Goal: Transaction & Acquisition: Purchase product/service

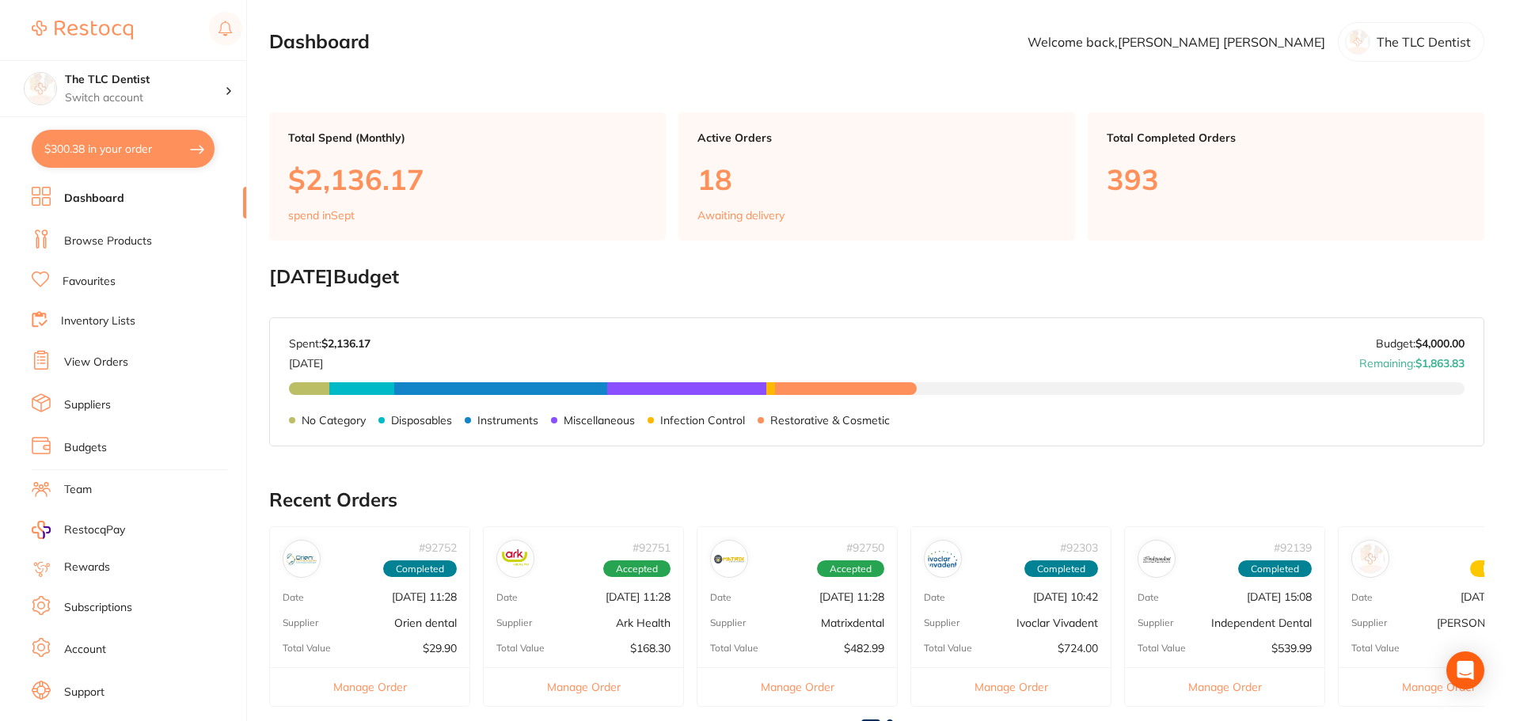
click at [109, 243] on link "Browse Products" at bounding box center [108, 241] width 88 height 16
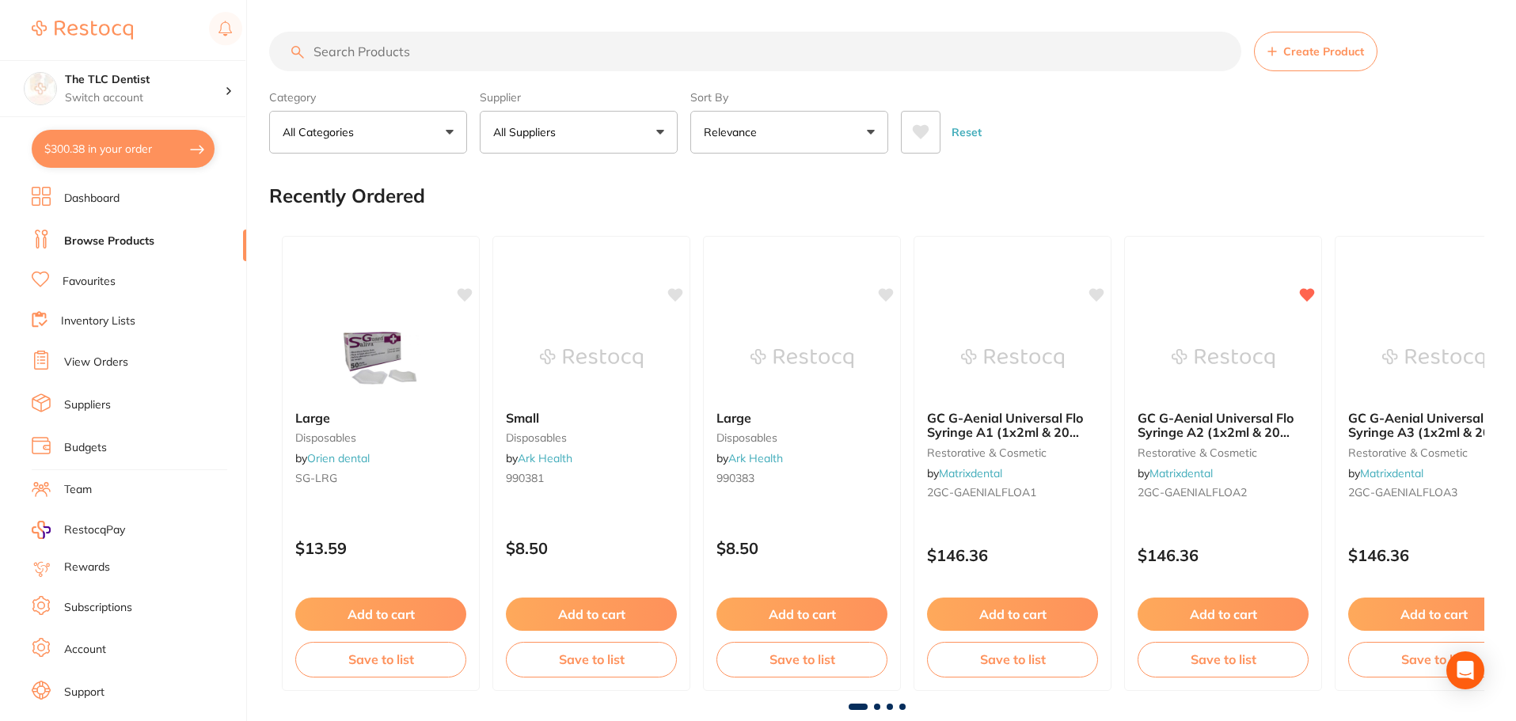
click at [438, 59] on input "search" at bounding box center [755, 52] width 972 height 40
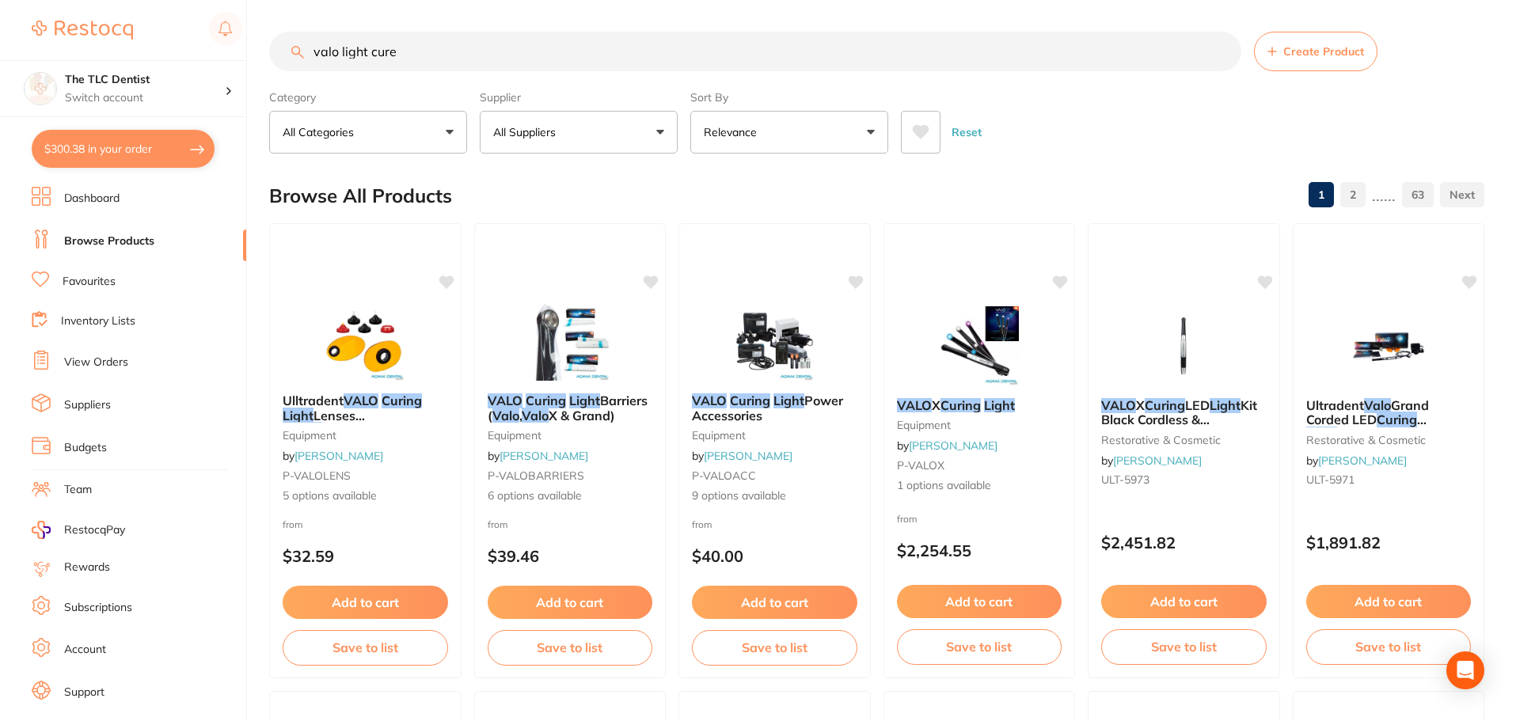
click at [920, 130] on icon at bounding box center [921, 132] width 17 height 14
click at [371, 47] on input "valo light cure" at bounding box center [755, 52] width 972 height 40
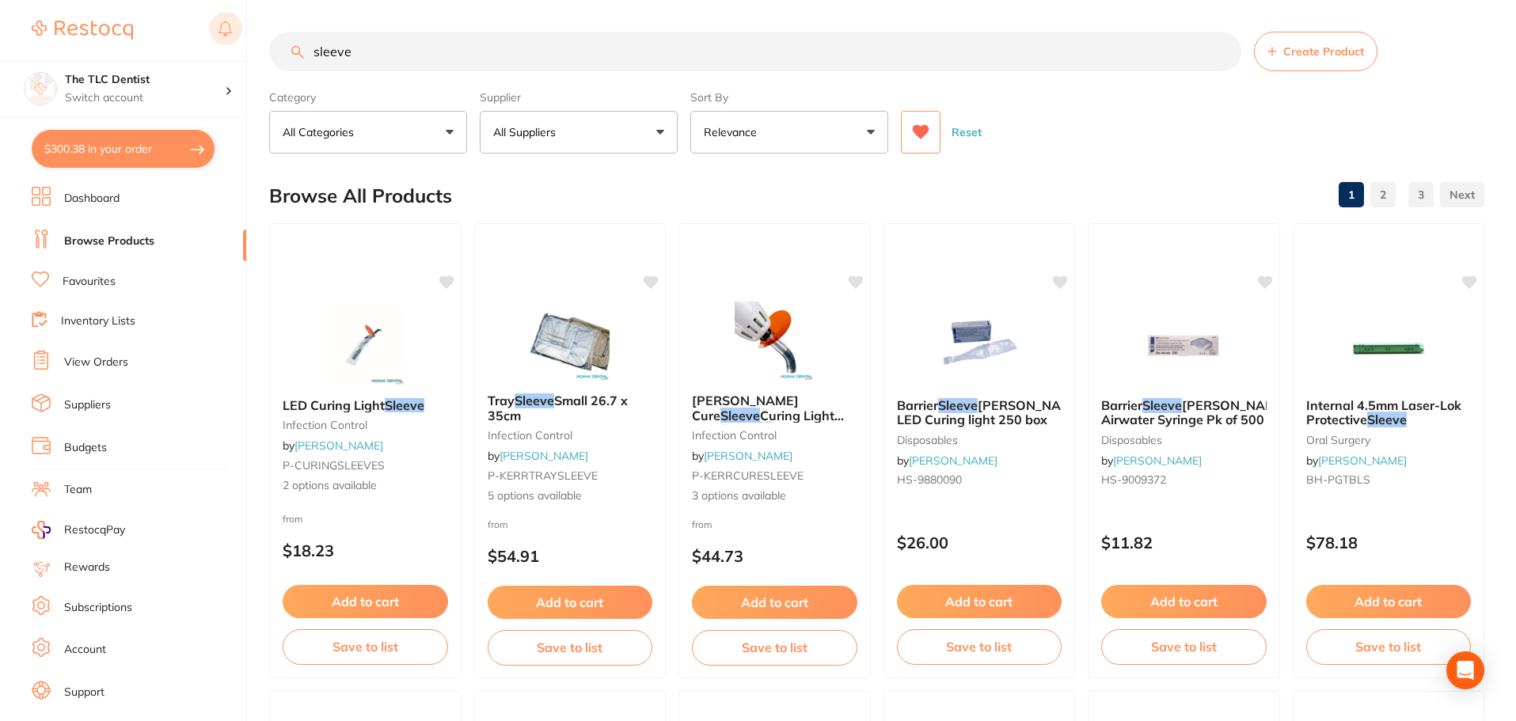
drag, startPoint x: 389, startPoint y: 58, endPoint x: 219, endPoint y: 39, distance: 170.4
click at [222, 37] on div "$300.38 The TLC Dentist Switch account The TLC Dentist $300.38 in your order Da…" at bounding box center [758, 360] width 1516 height 721
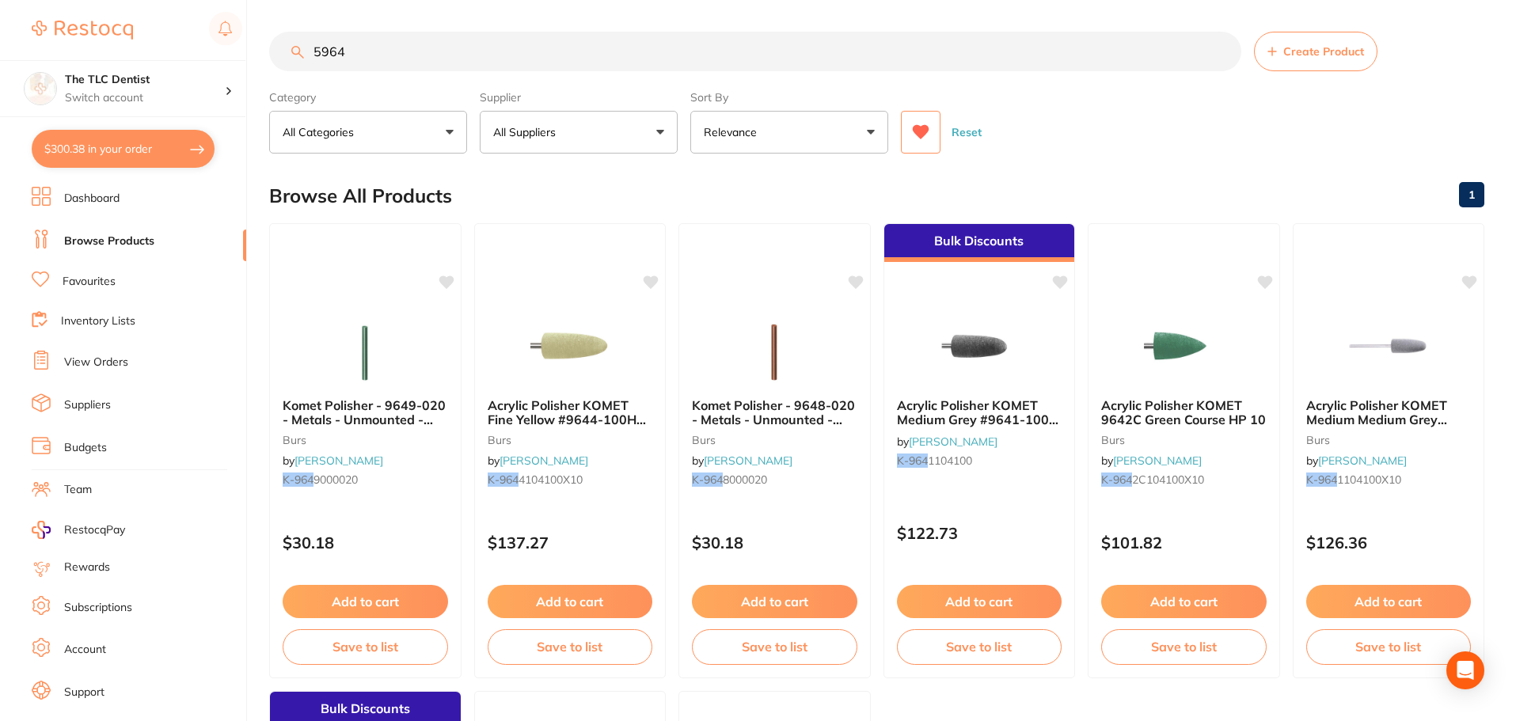
click at [595, 56] on input "5964" at bounding box center [755, 52] width 972 height 40
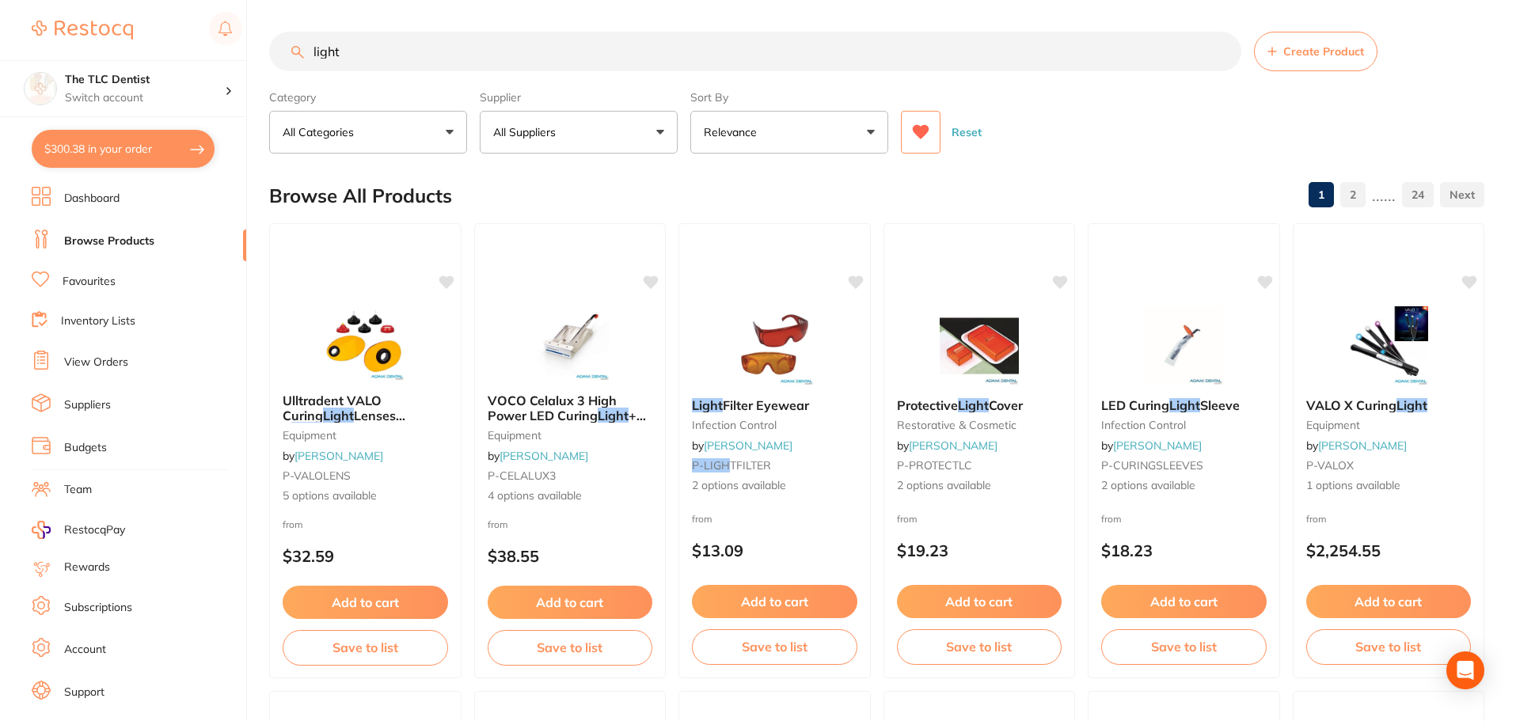
type input "light"
click at [74, 271] on li "Favourites" at bounding box center [139, 281] width 214 height 21
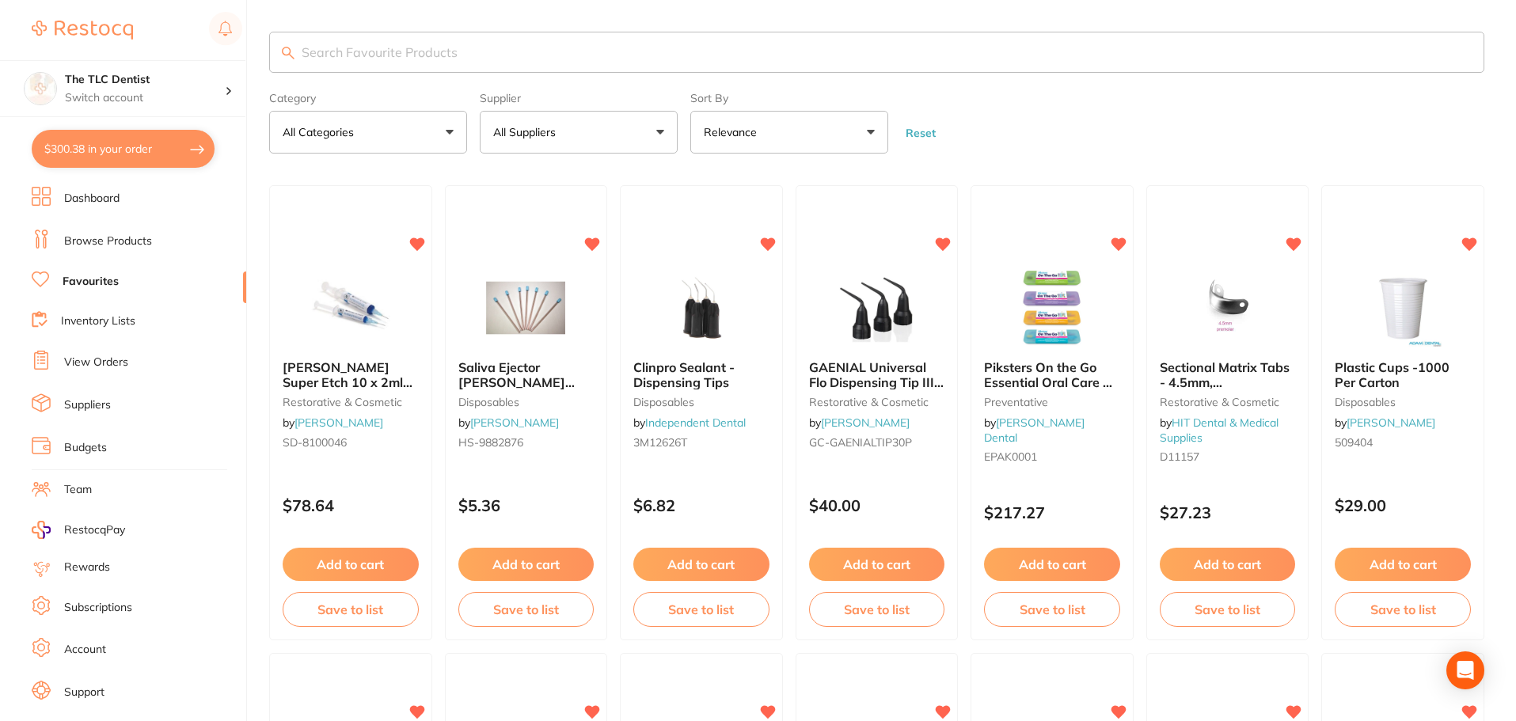
click at [617, 53] on input "search" at bounding box center [876, 52] width 1215 height 41
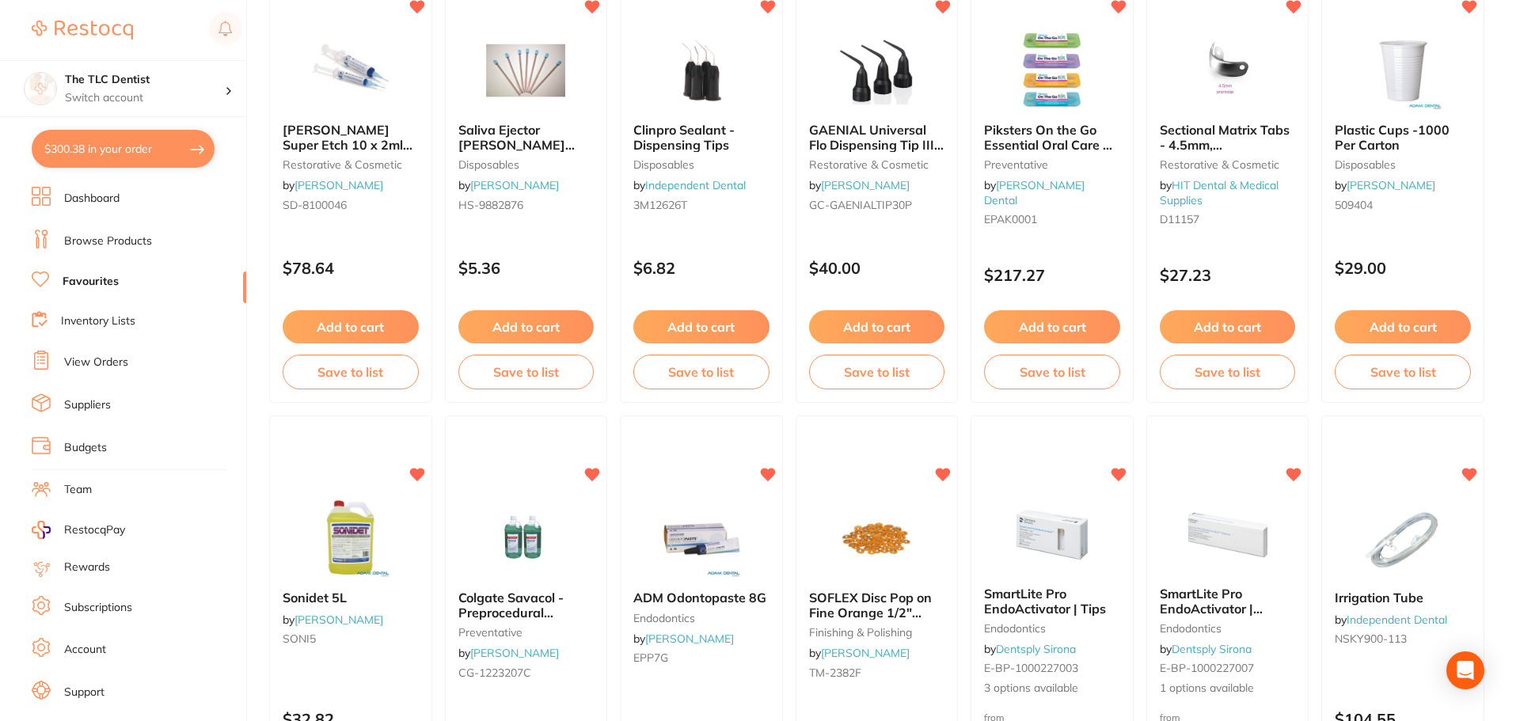
scroll to position [2, 0]
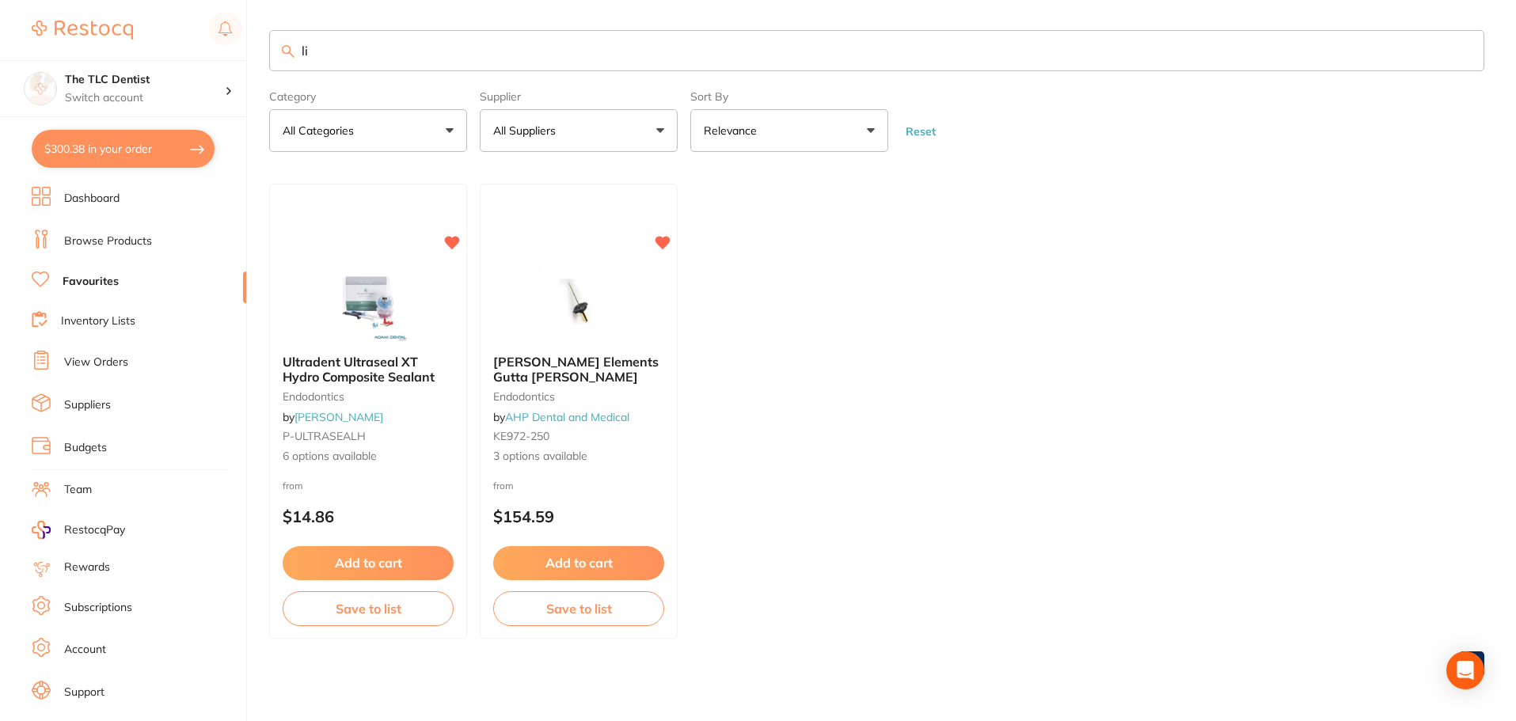
type input "l"
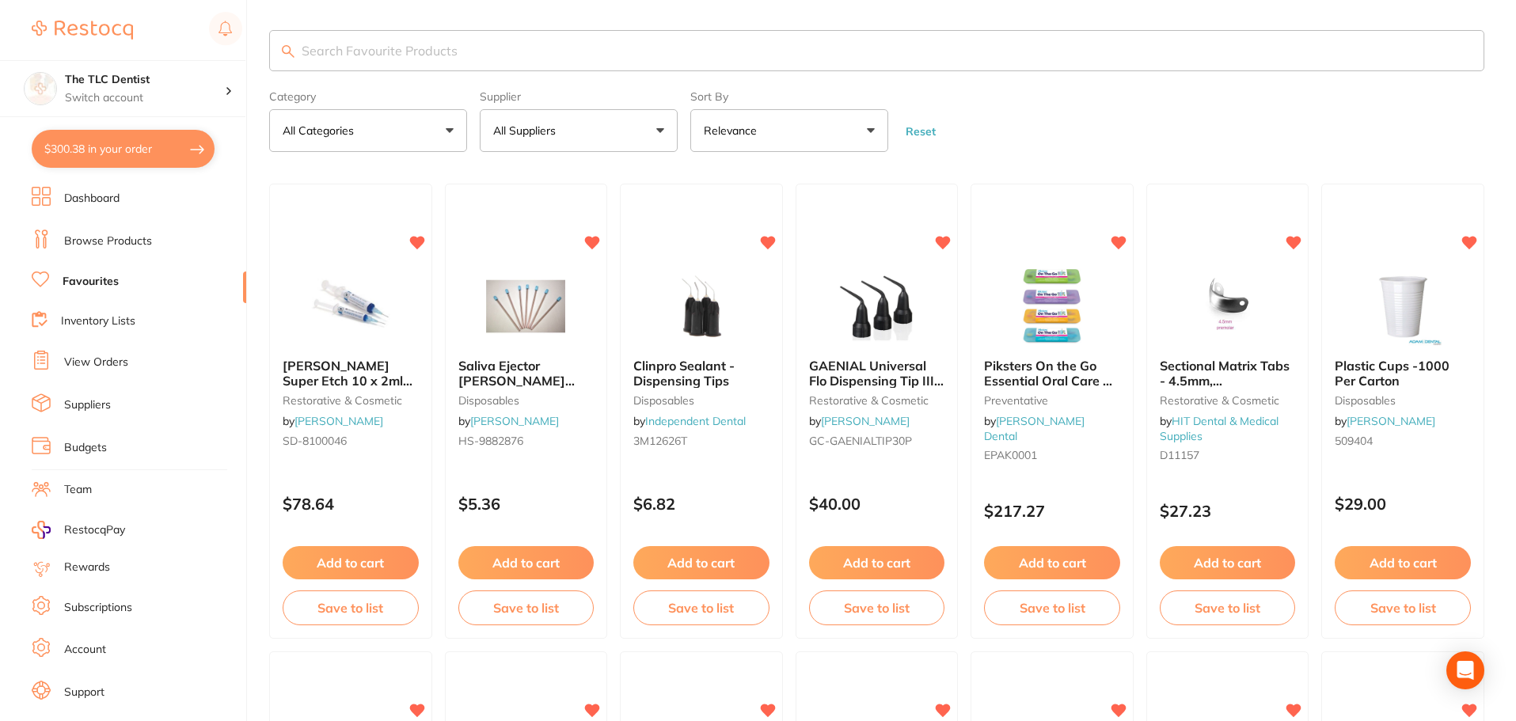
scroll to position [45, 0]
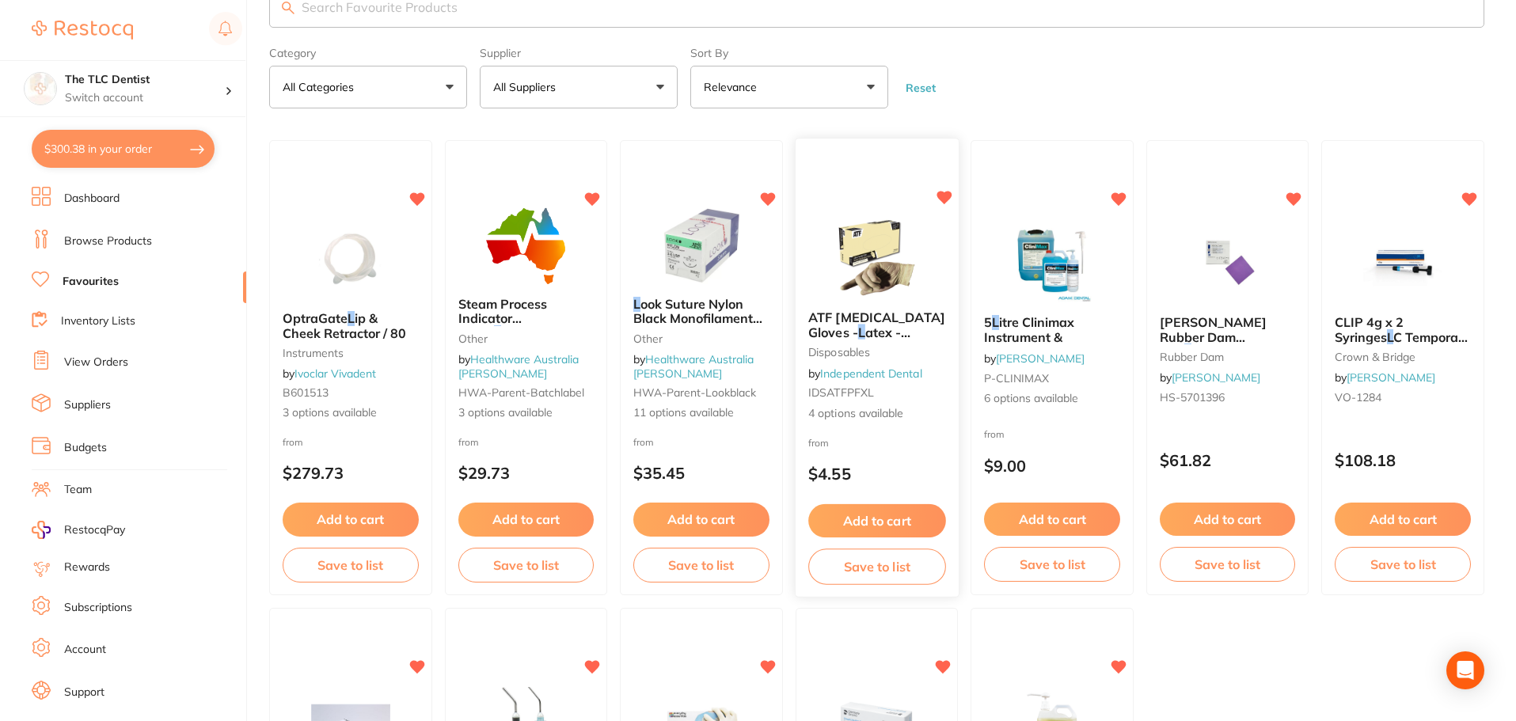
click at [874, 518] on button "Add to cart" at bounding box center [876, 521] width 137 height 34
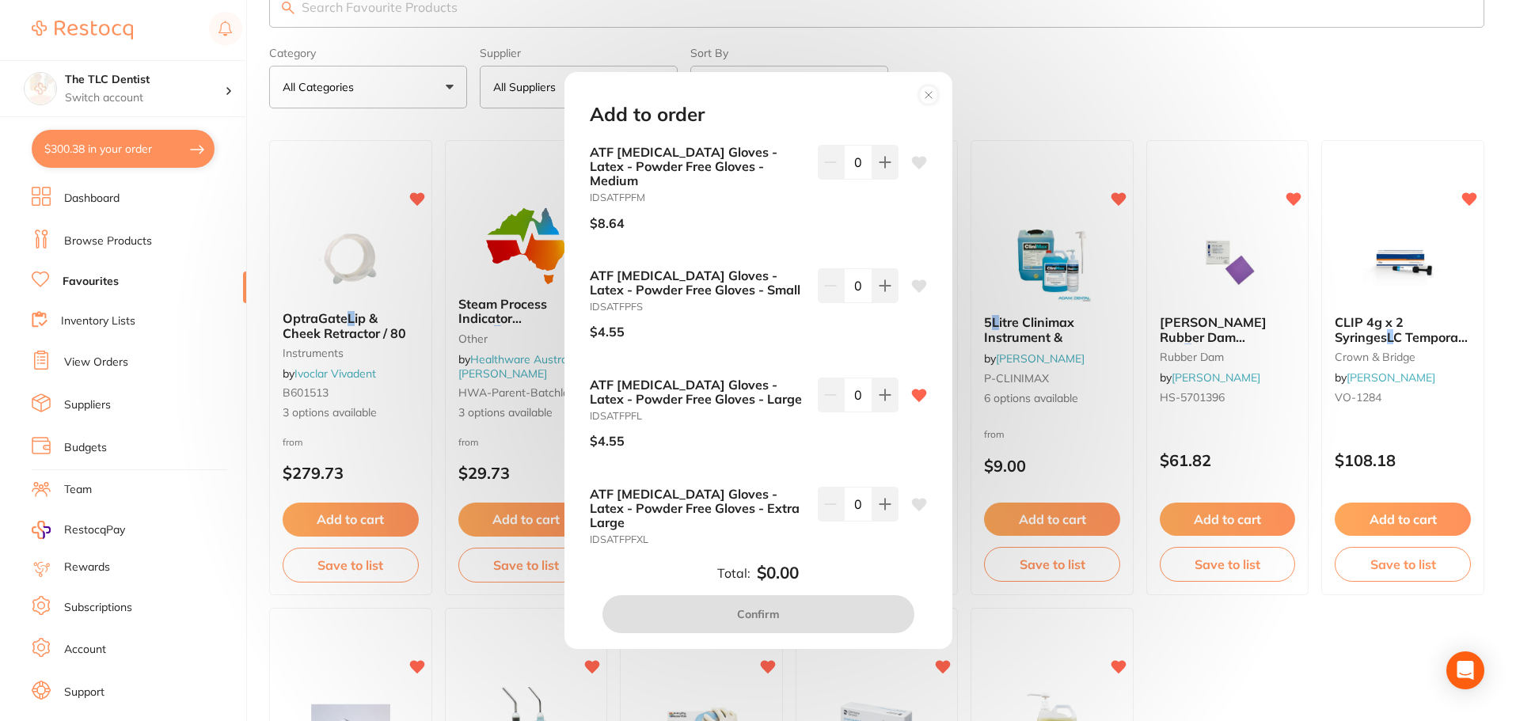
click at [932, 89] on circle at bounding box center [928, 95] width 18 height 18
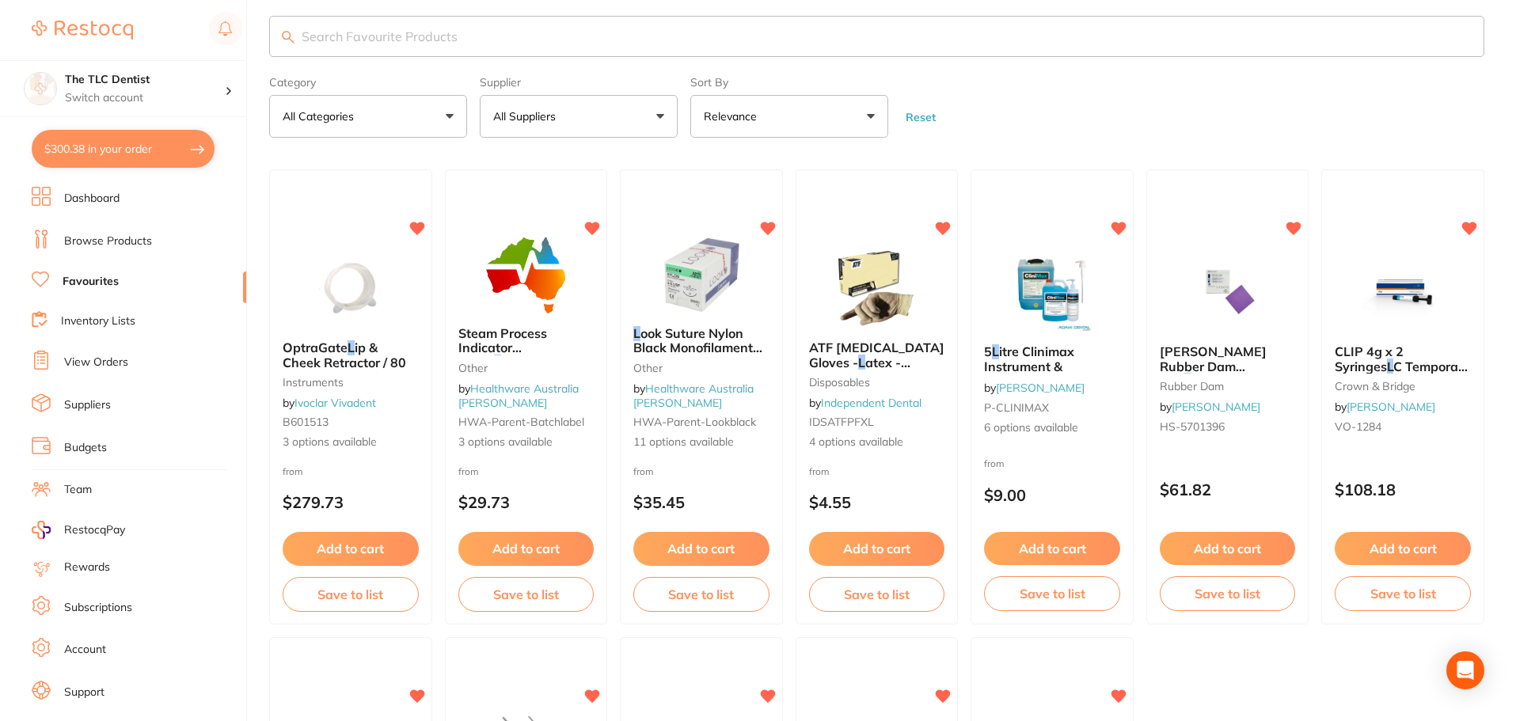
scroll to position [0, 0]
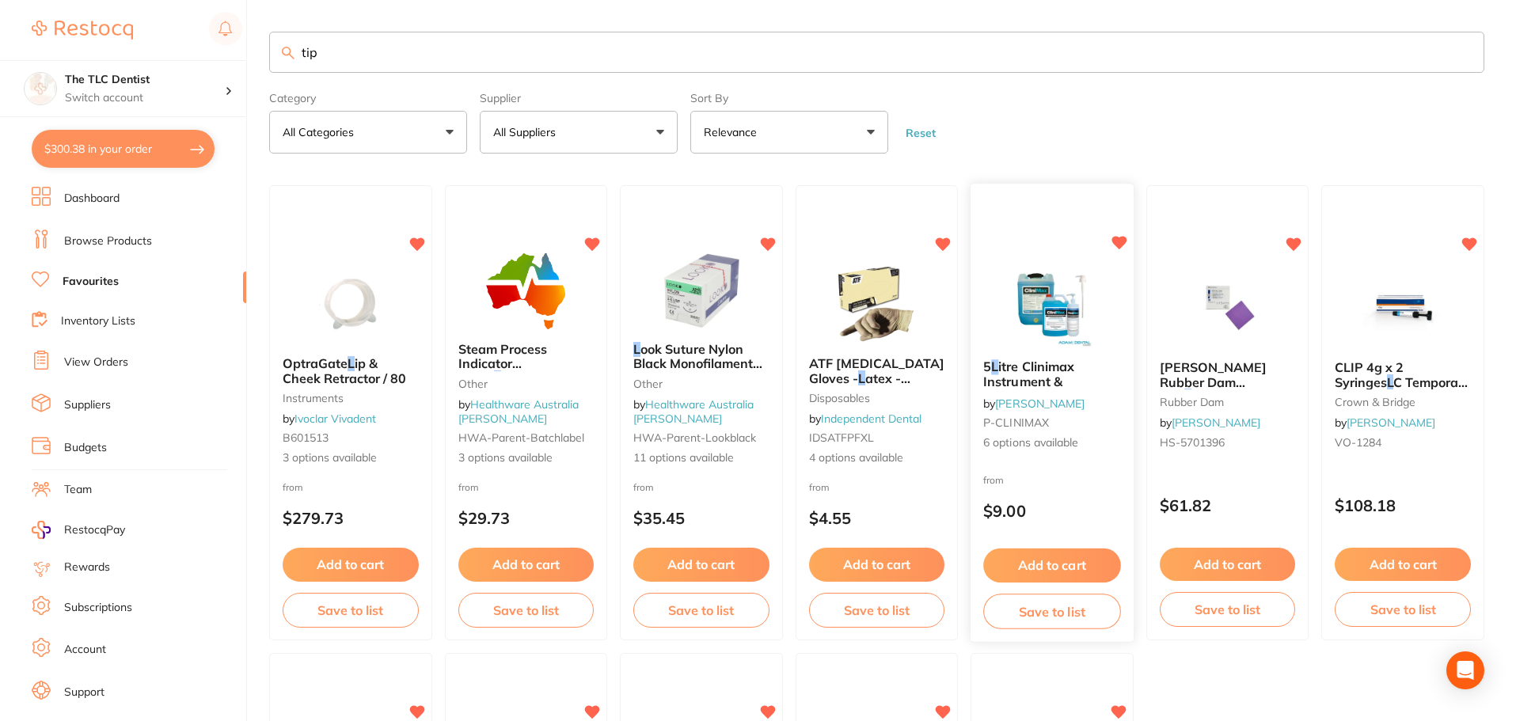
type input "tip"
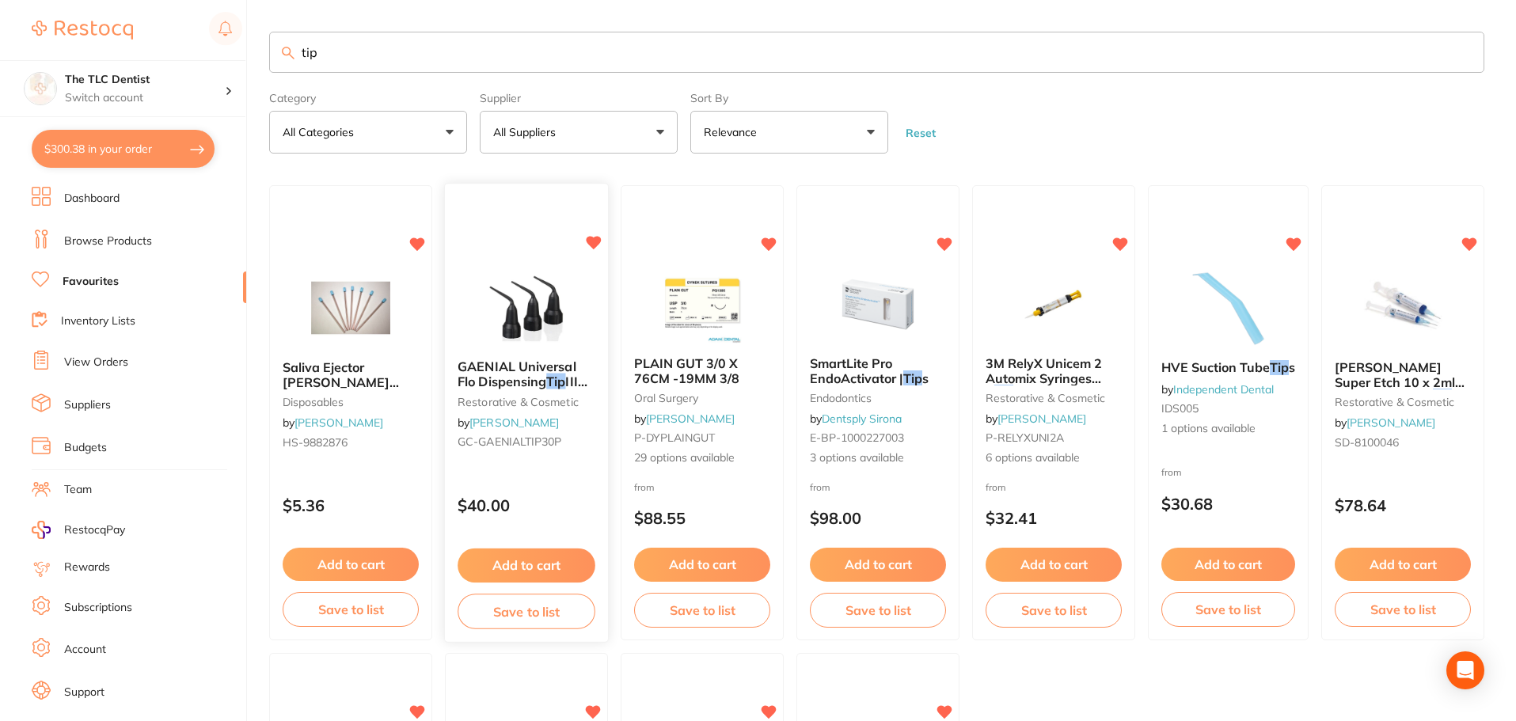
click at [518, 553] on button "Add to cart" at bounding box center [526, 565] width 138 height 34
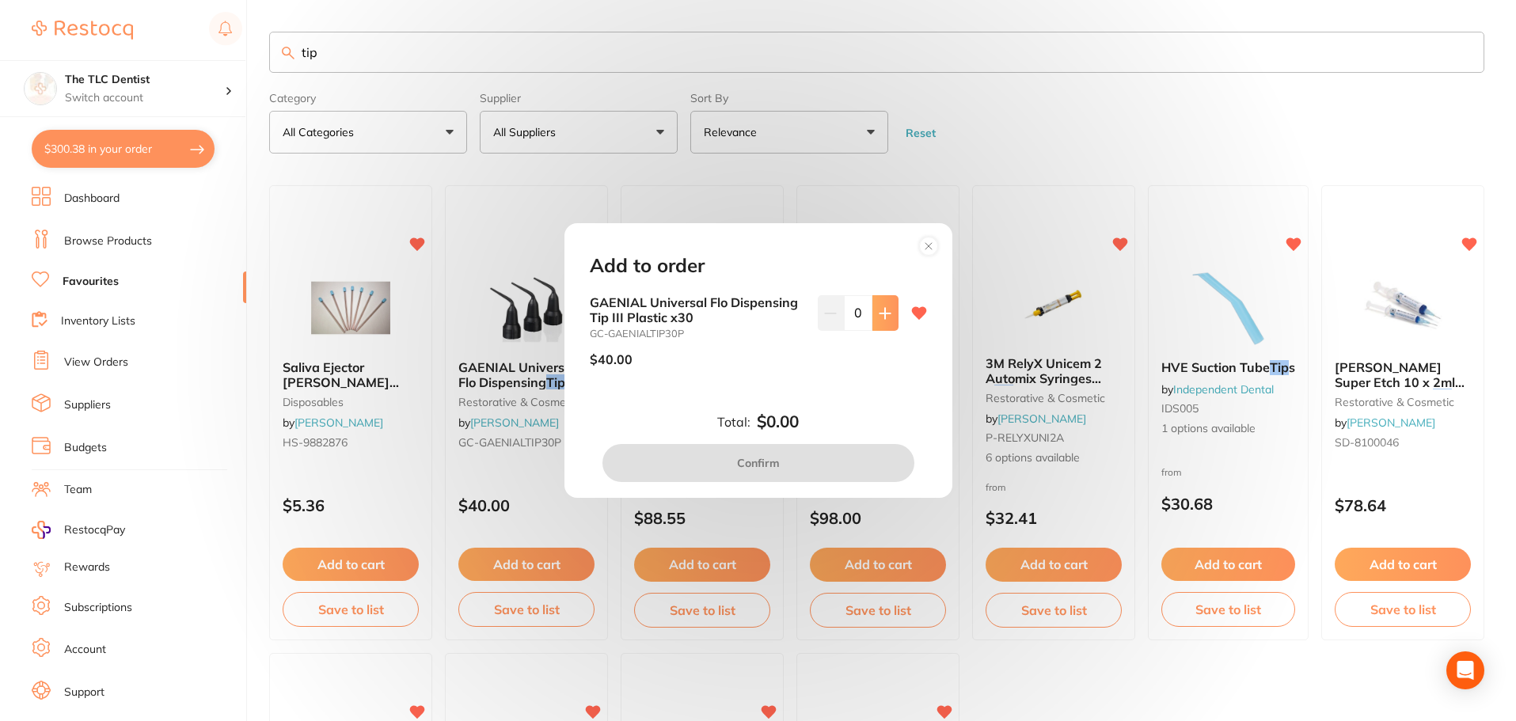
click at [879, 308] on icon at bounding box center [885, 313] width 13 height 13
type input "1"
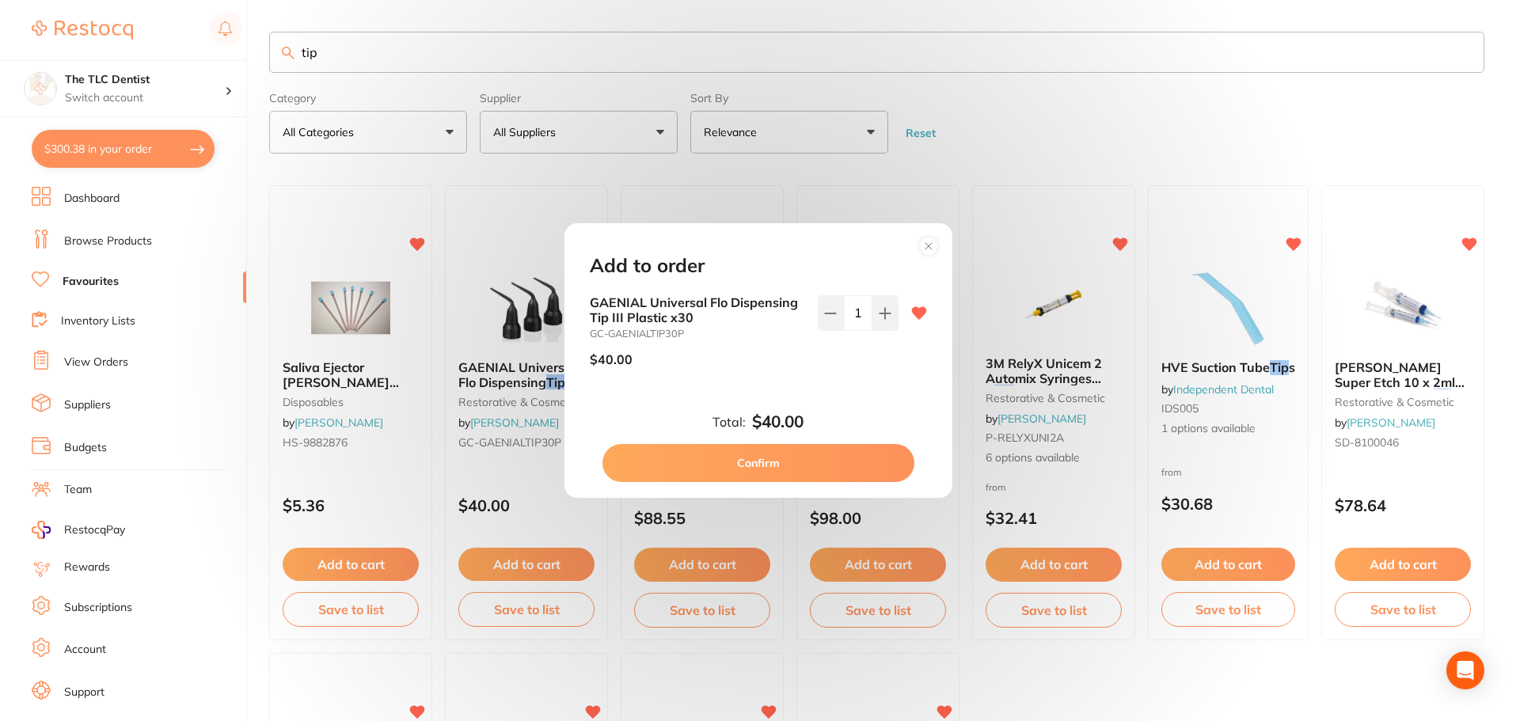
click at [832, 465] on button "Confirm" at bounding box center [758, 463] width 312 height 38
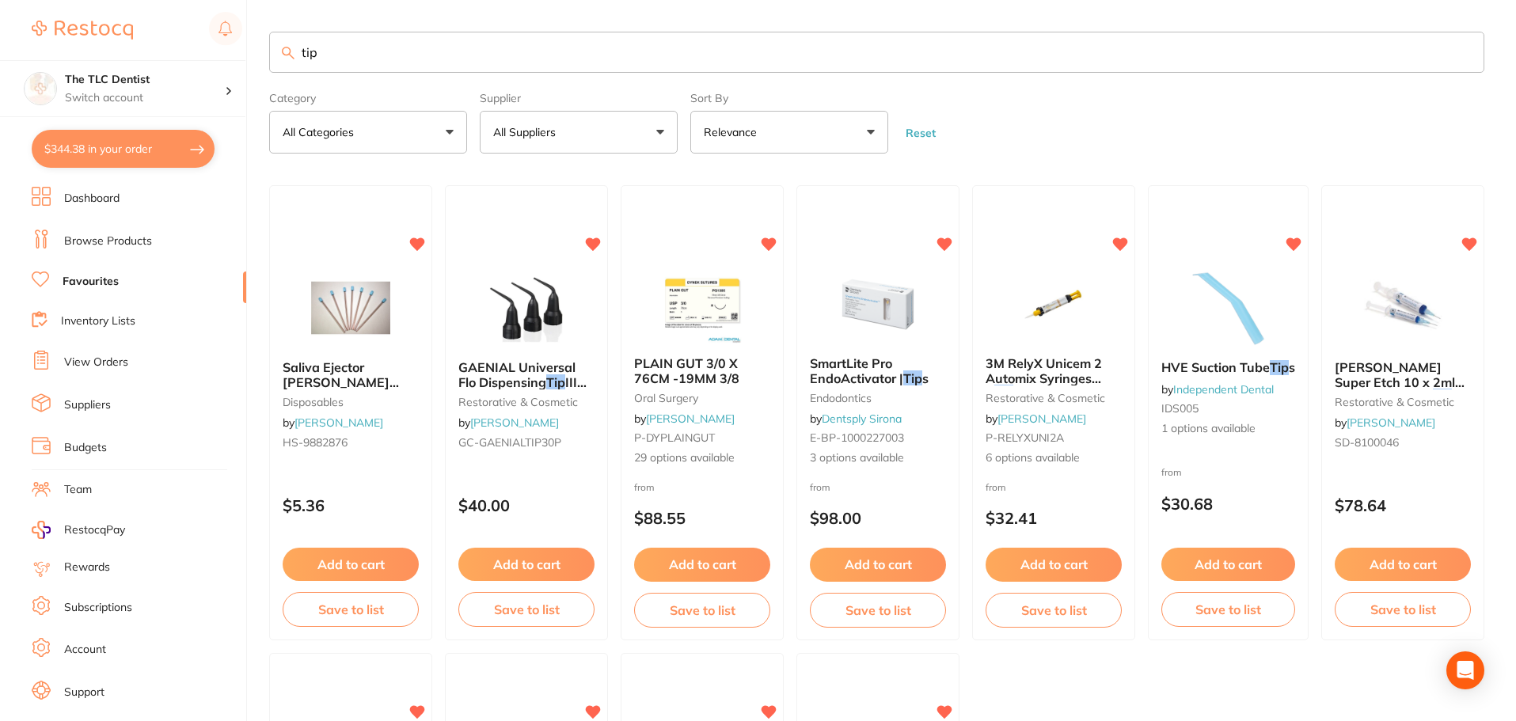
click at [496, 63] on input "tip" at bounding box center [876, 52] width 1215 height 41
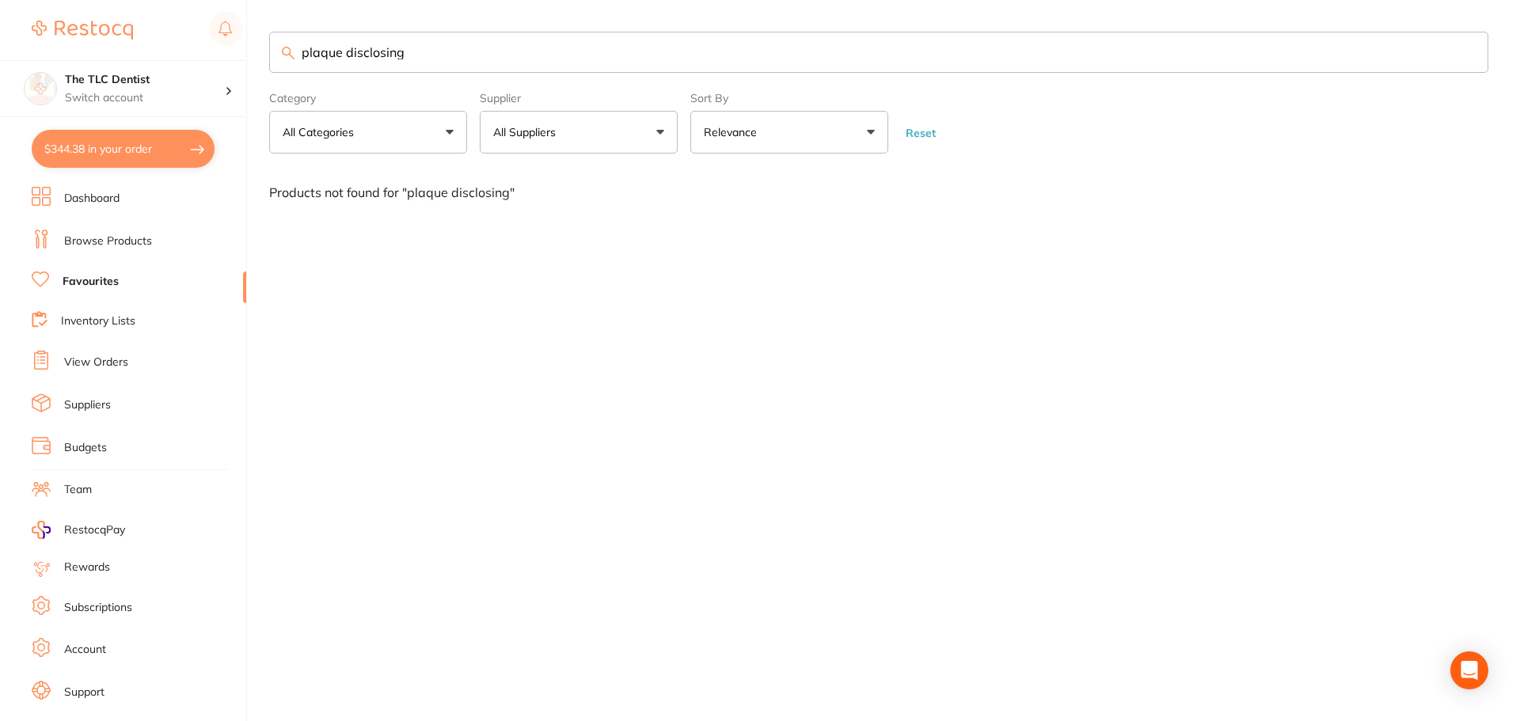
type input "plaque disclosing"
click at [94, 252] on li "Browse Products" at bounding box center [139, 242] width 214 height 24
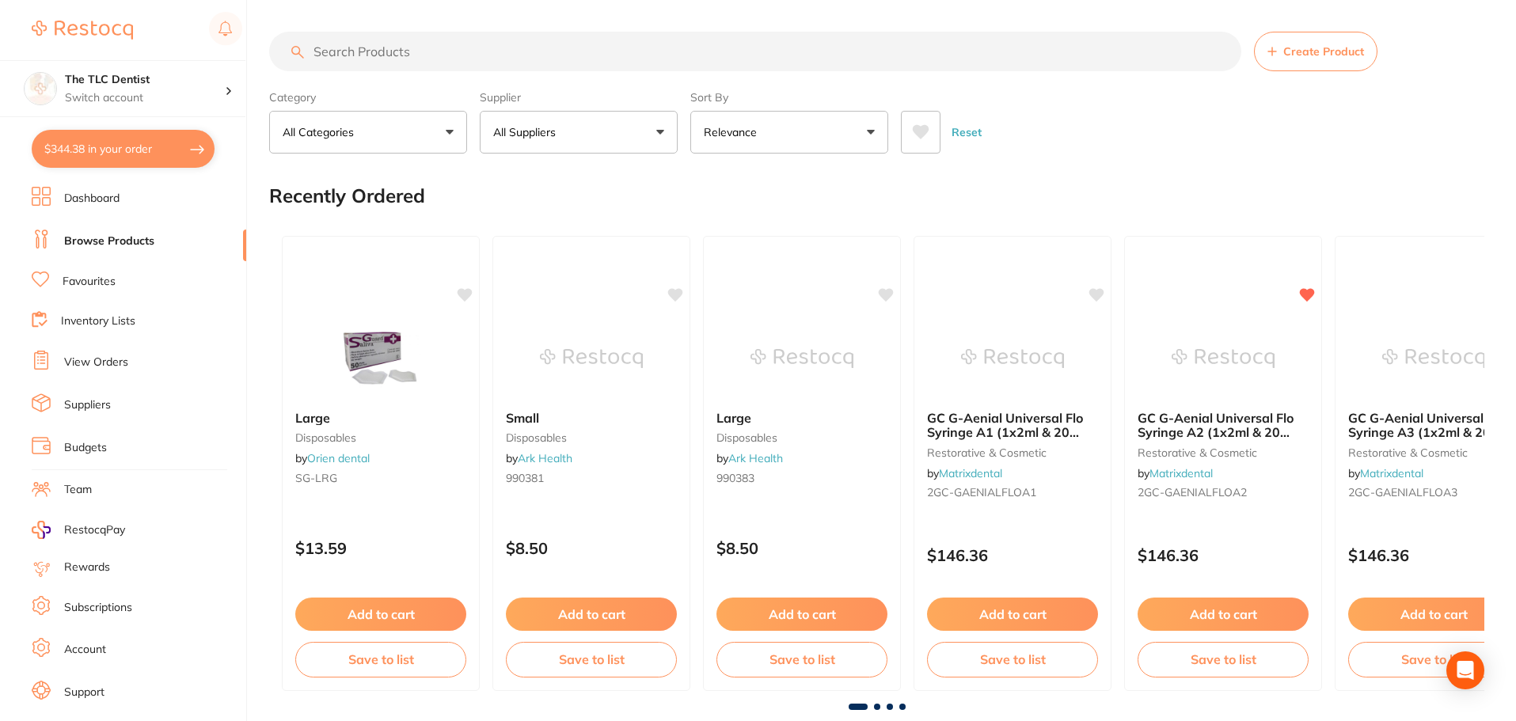
click at [385, 54] on input "search" at bounding box center [755, 52] width 972 height 40
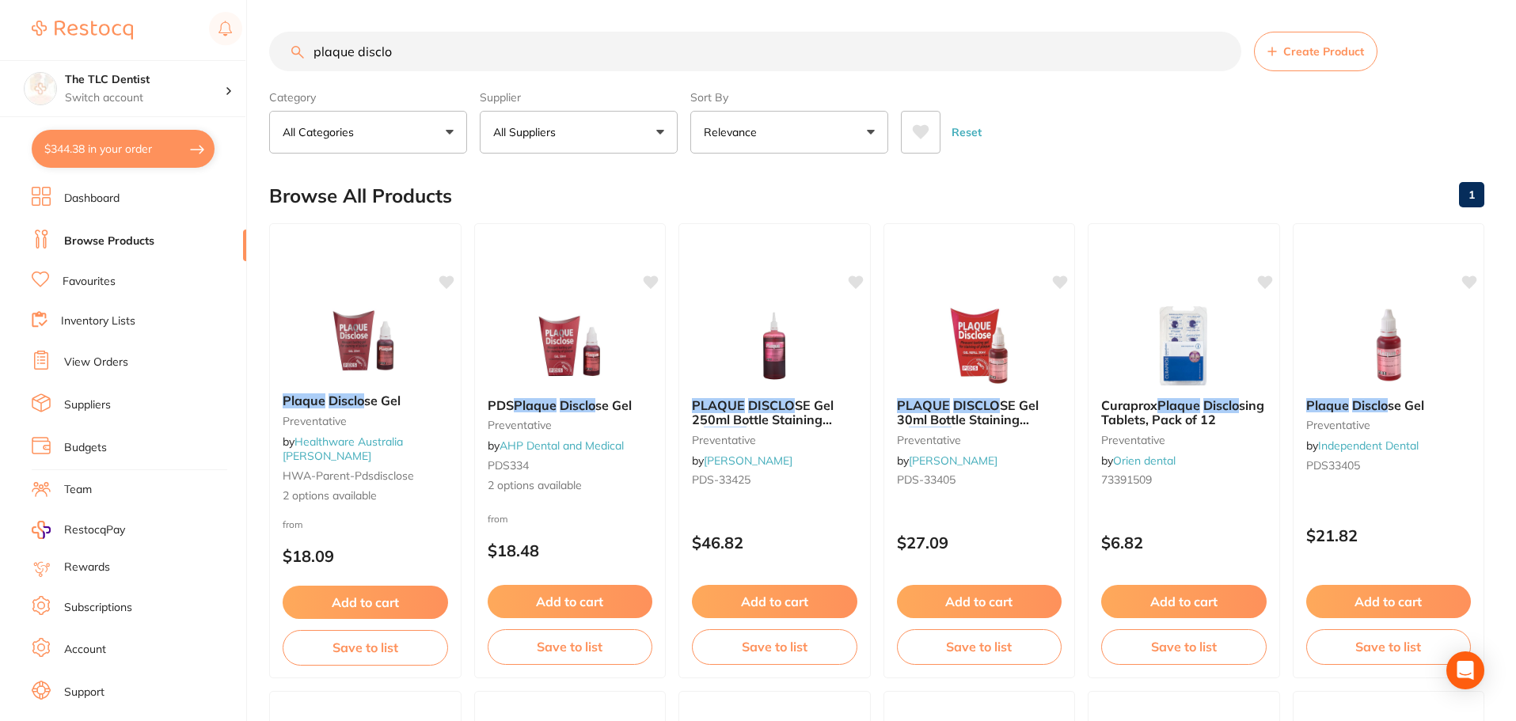
type input "plaque disclo"
drag, startPoint x: 924, startPoint y: 141, endPoint x: 924, endPoint y: 153, distance: 11.9
click at [924, 153] on button at bounding box center [921, 132] width 40 height 43
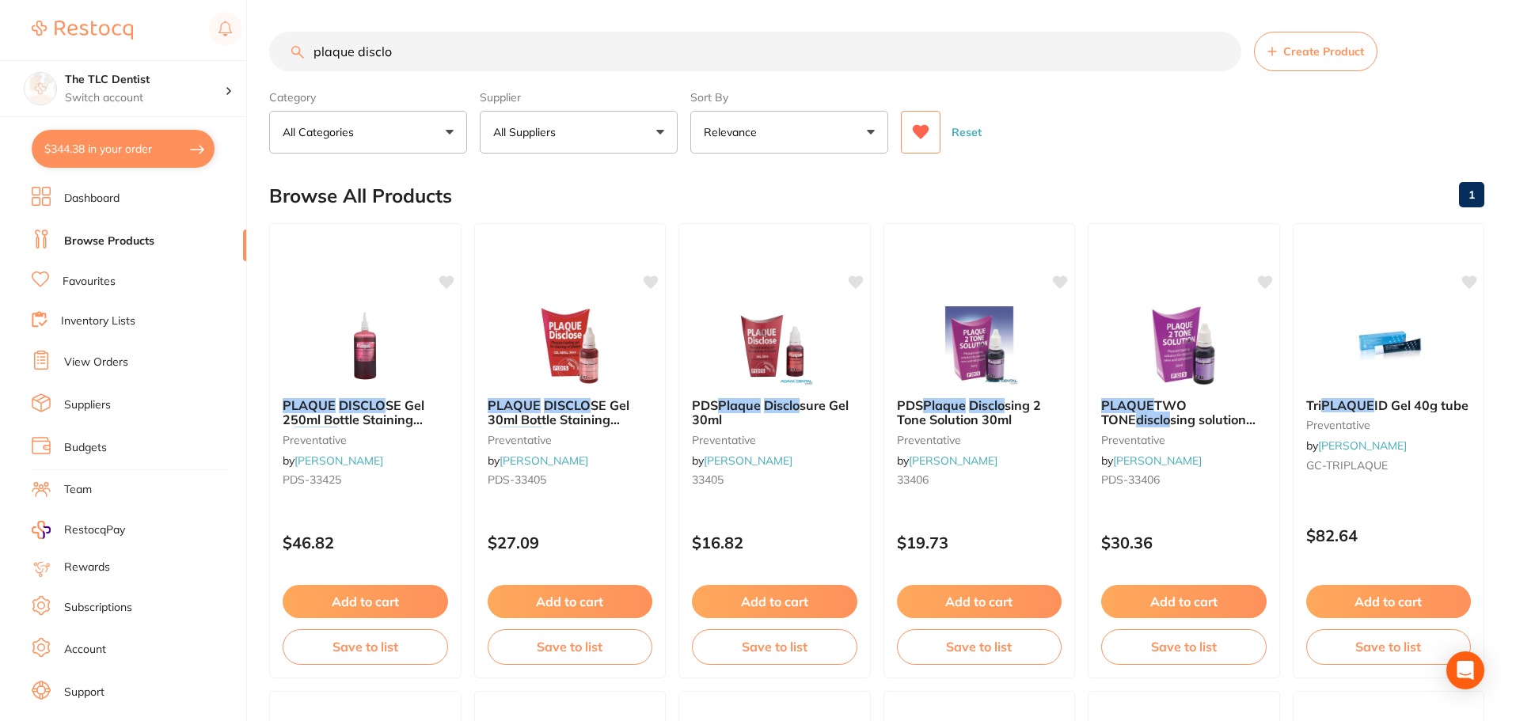
click at [927, 150] on button at bounding box center [921, 132] width 40 height 43
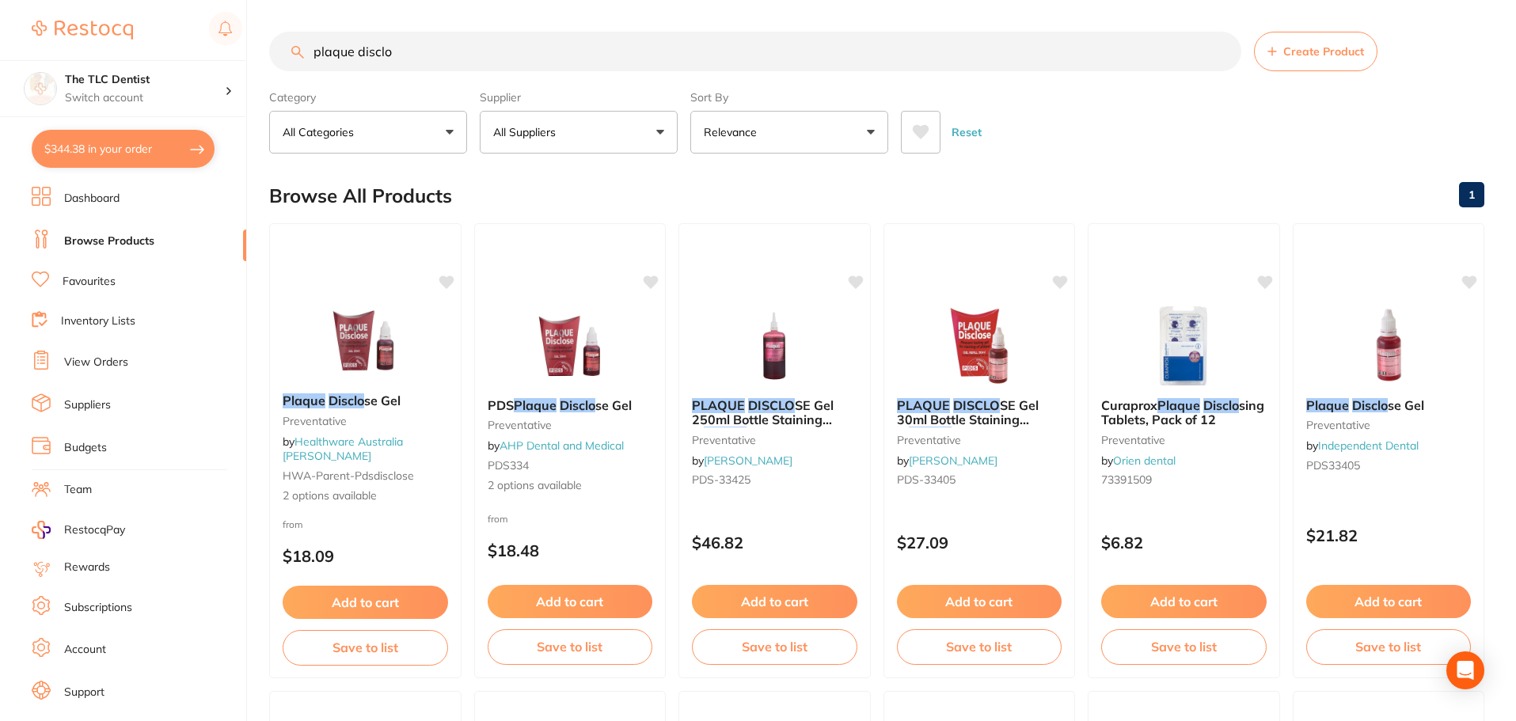
click at [839, 54] on input "plaque disclo" at bounding box center [755, 52] width 972 height 40
click at [839, 53] on input "plaque disclo" at bounding box center [755, 52] width 972 height 40
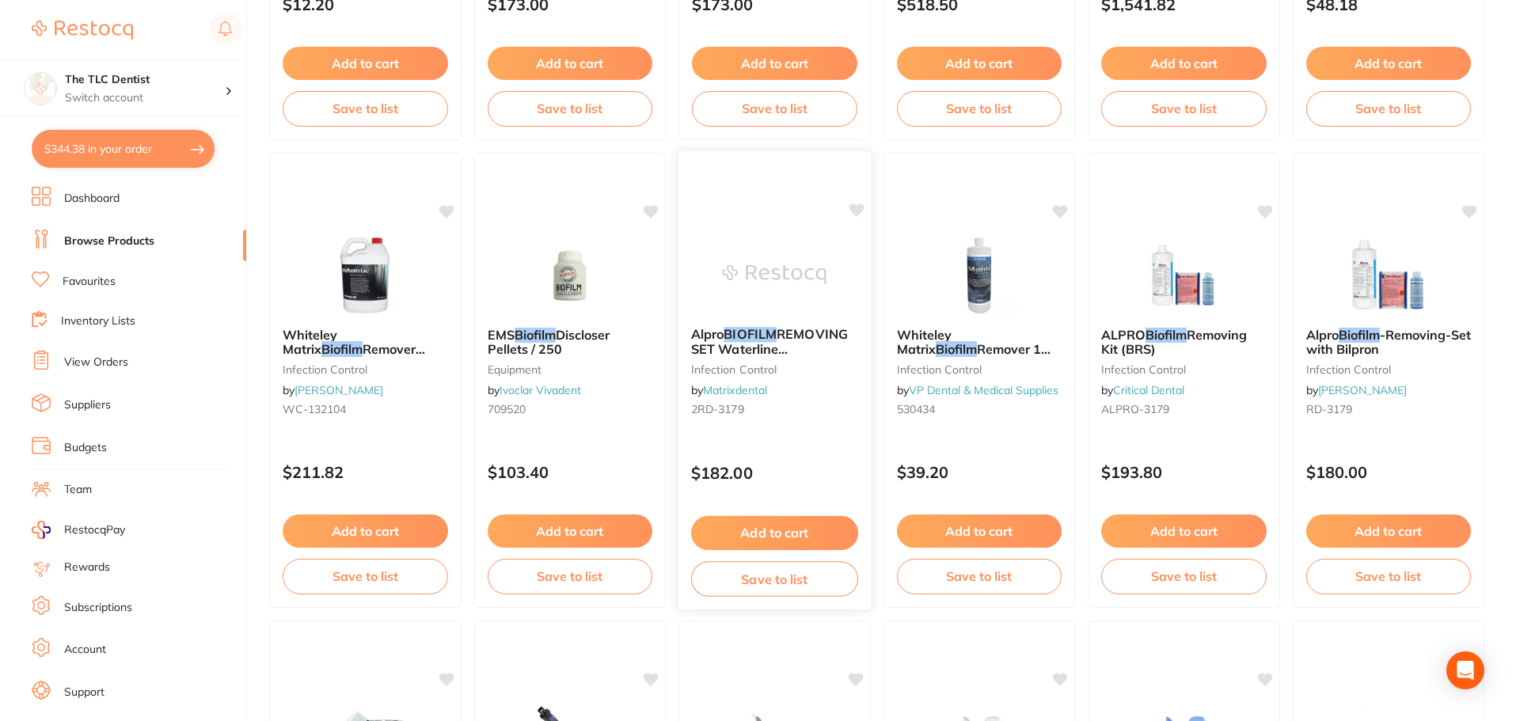
scroll to position [554, 0]
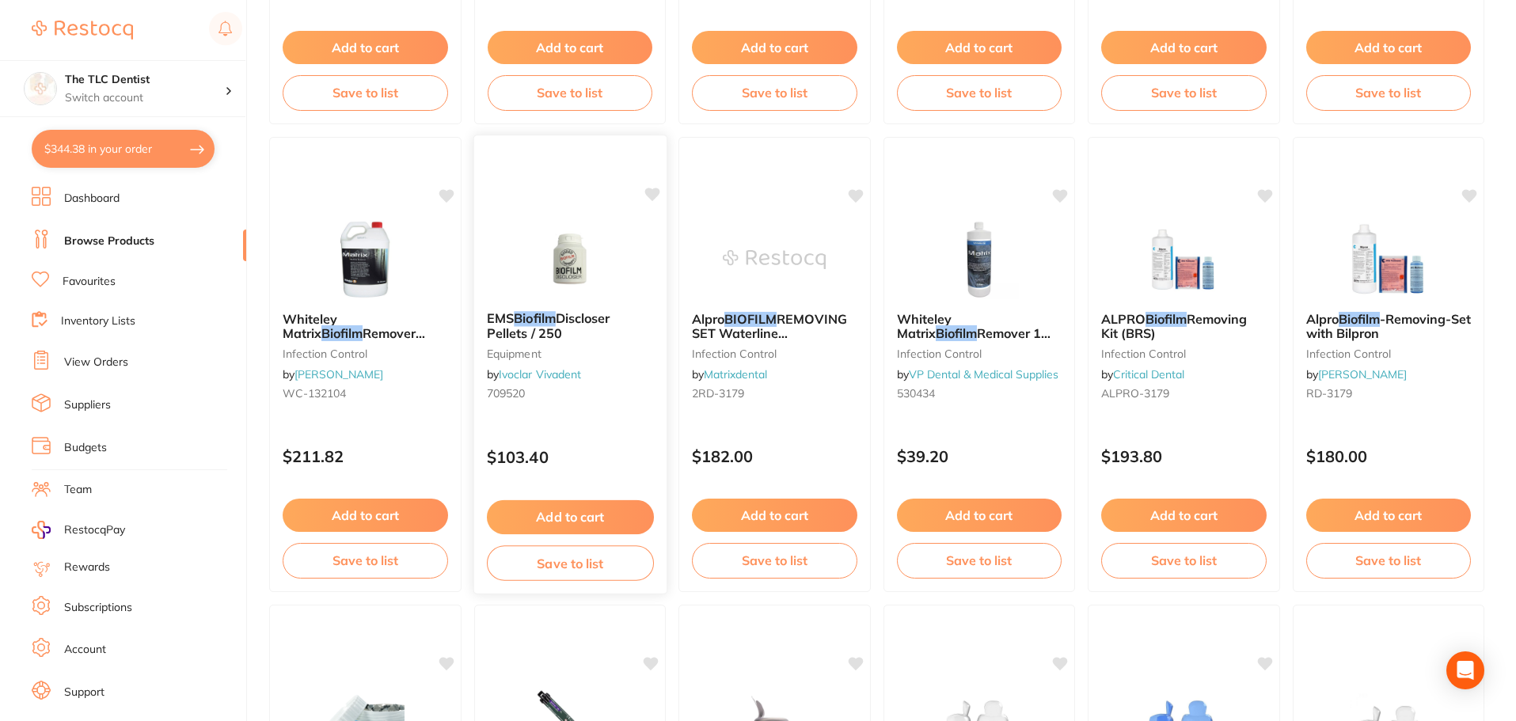
type input "biofilm"
click at [553, 510] on button "Add to cart" at bounding box center [569, 517] width 167 height 34
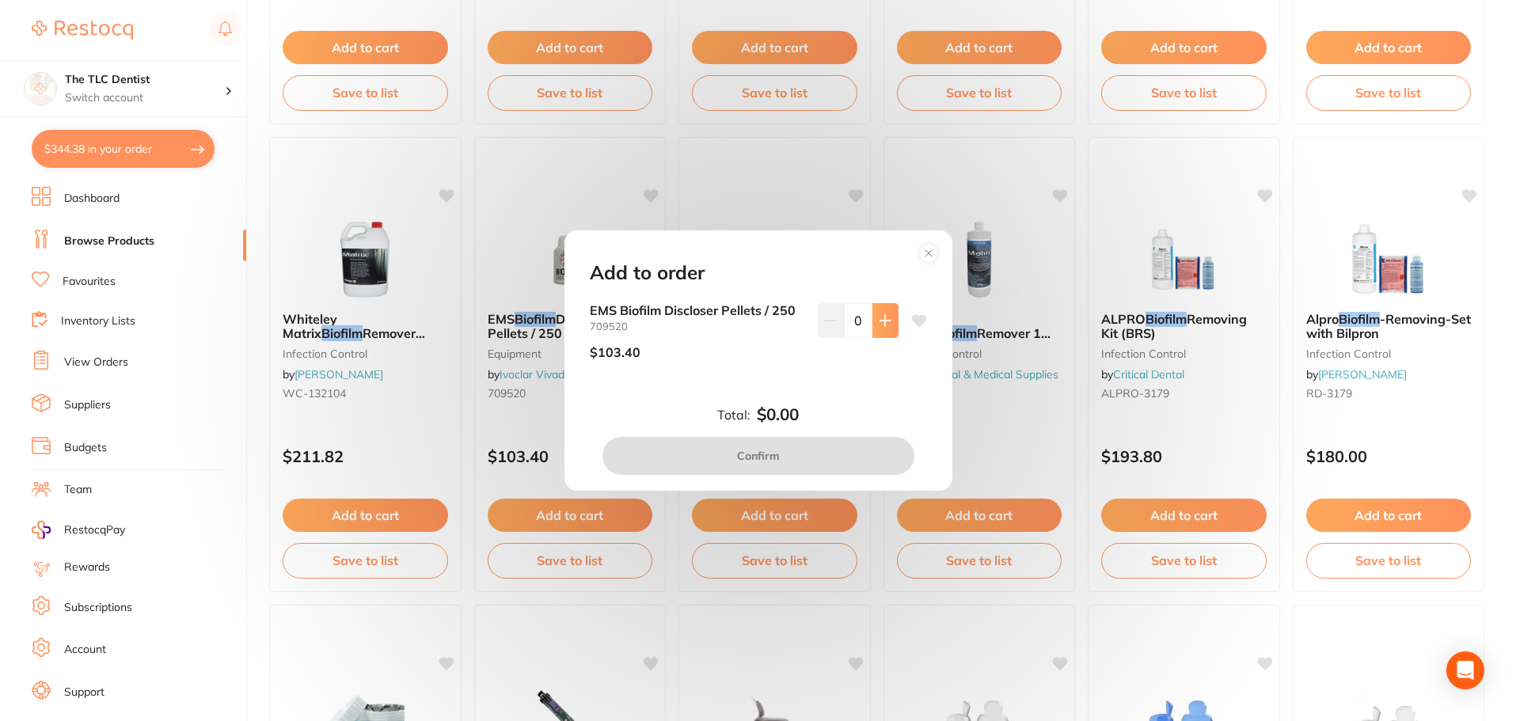
click at [879, 321] on icon at bounding box center [884, 320] width 10 height 10
type input "1"
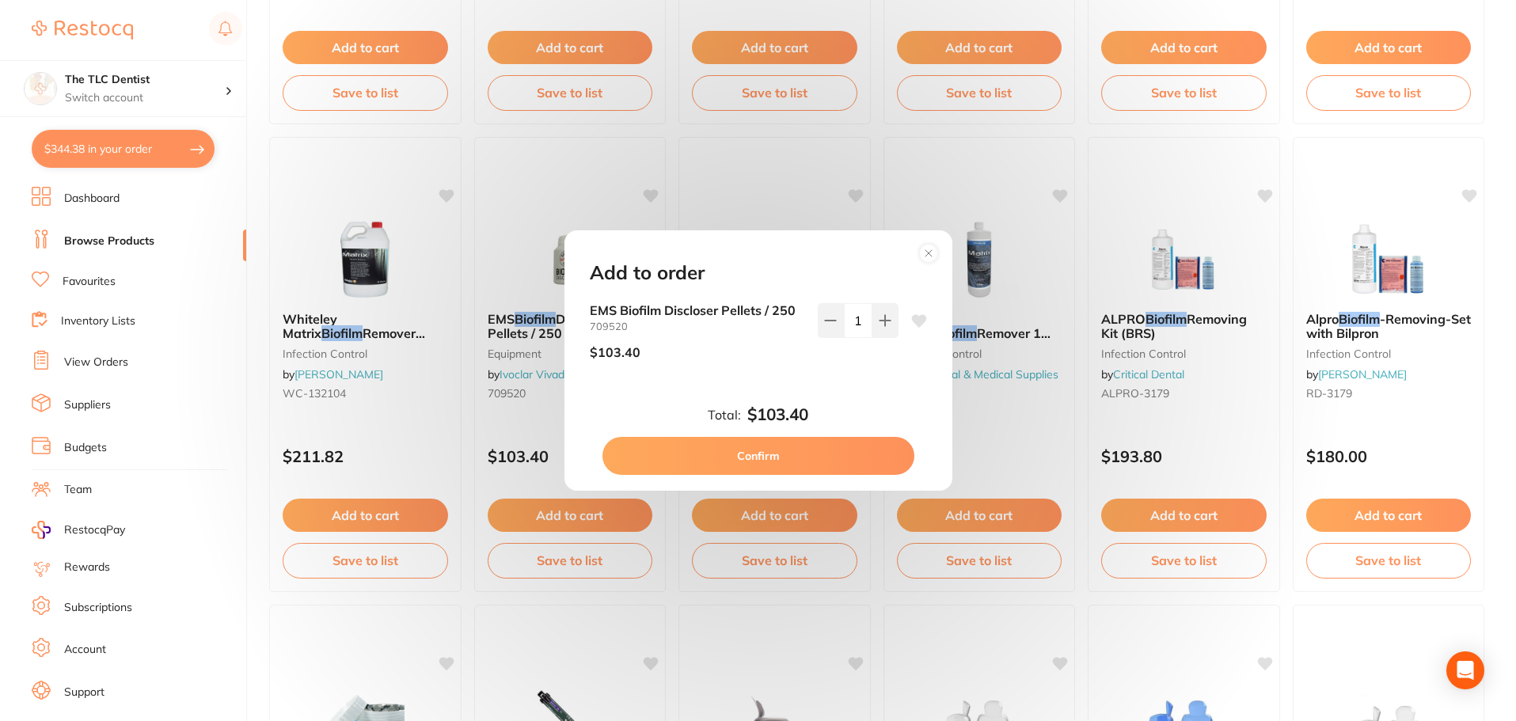
click at [911, 313] on icon at bounding box center [919, 321] width 16 height 16
click at [831, 465] on button "Confirm" at bounding box center [758, 456] width 312 height 38
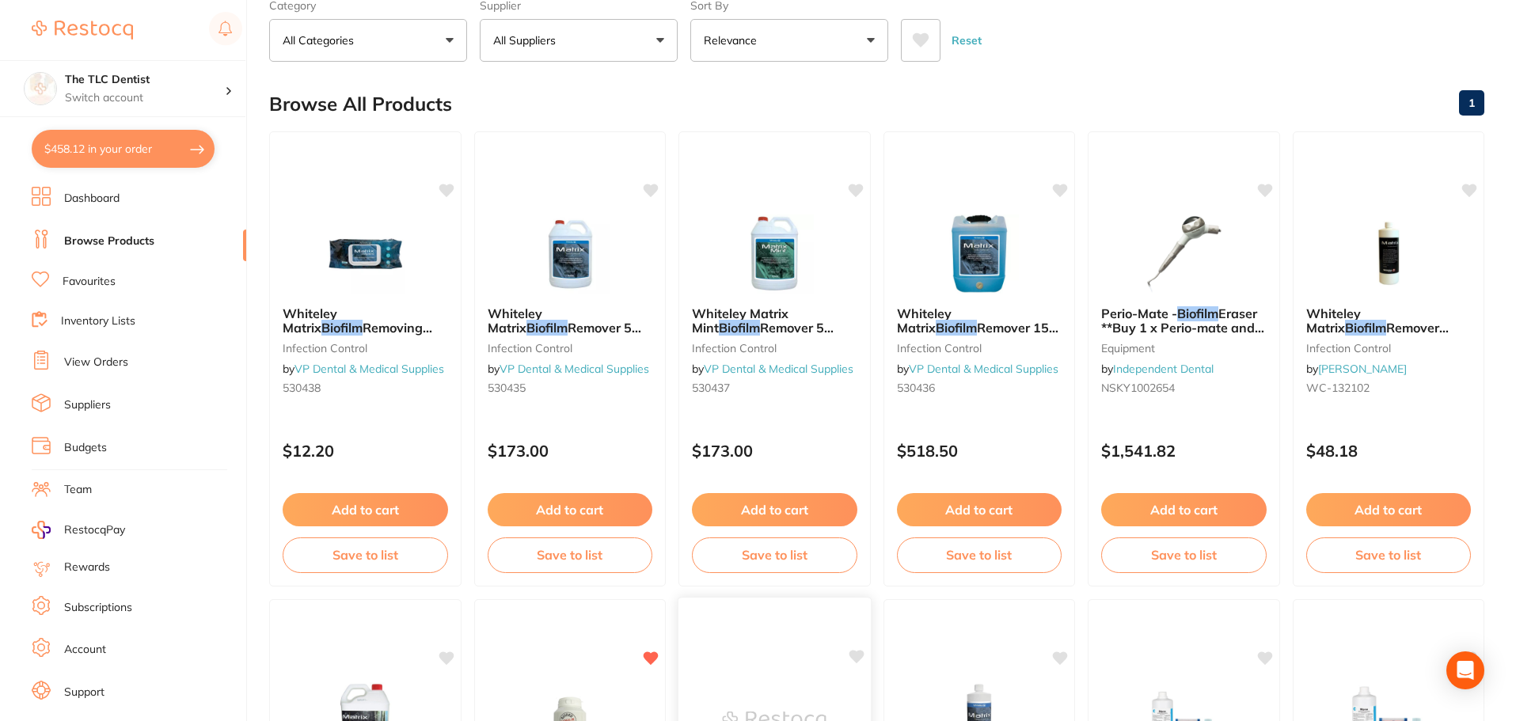
scroll to position [0, 0]
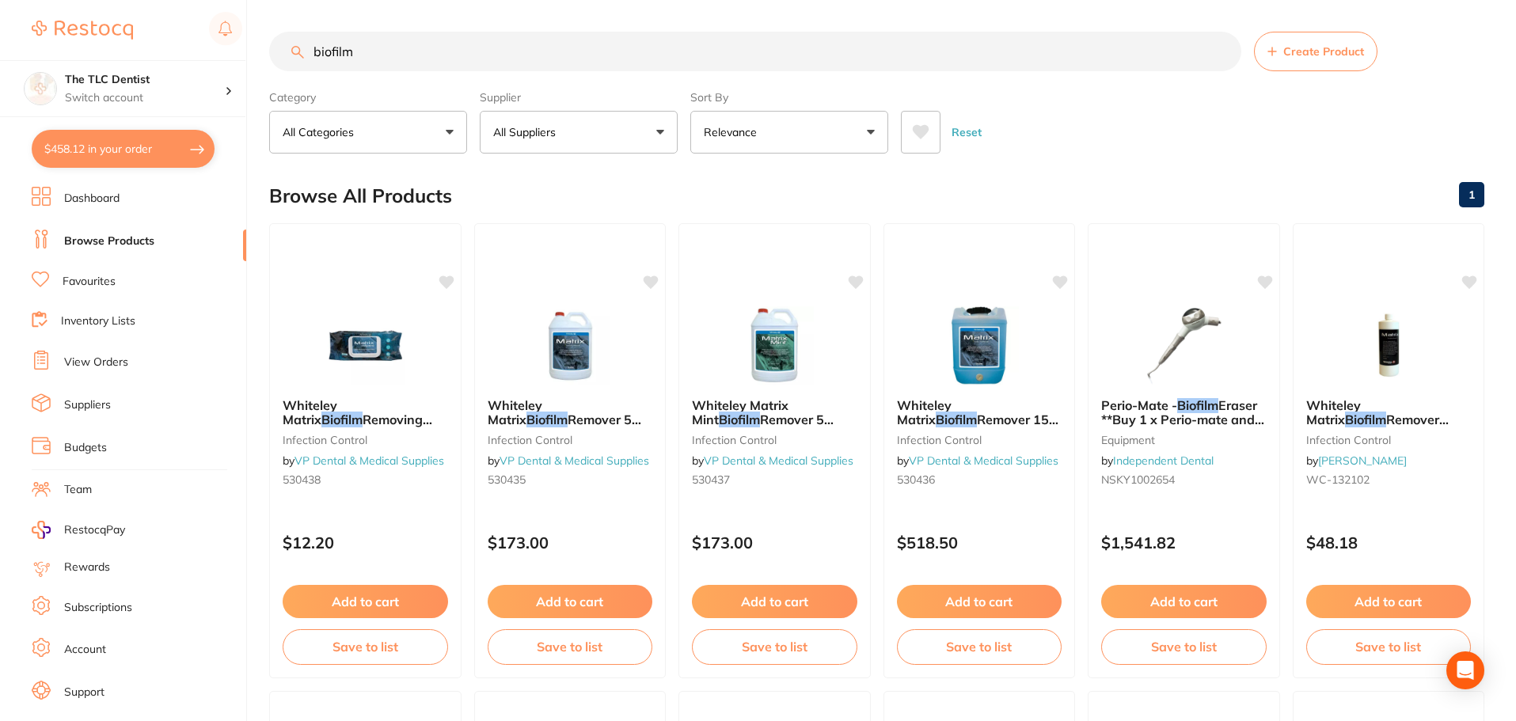
drag, startPoint x: 701, startPoint y: 52, endPoint x: 93, endPoint y: 46, distance: 607.9
click at [101, 46] on div "$458.12 The TLC Dentist Switch account The TLC Dentist $458.12 in your order Da…" at bounding box center [758, 360] width 1516 height 721
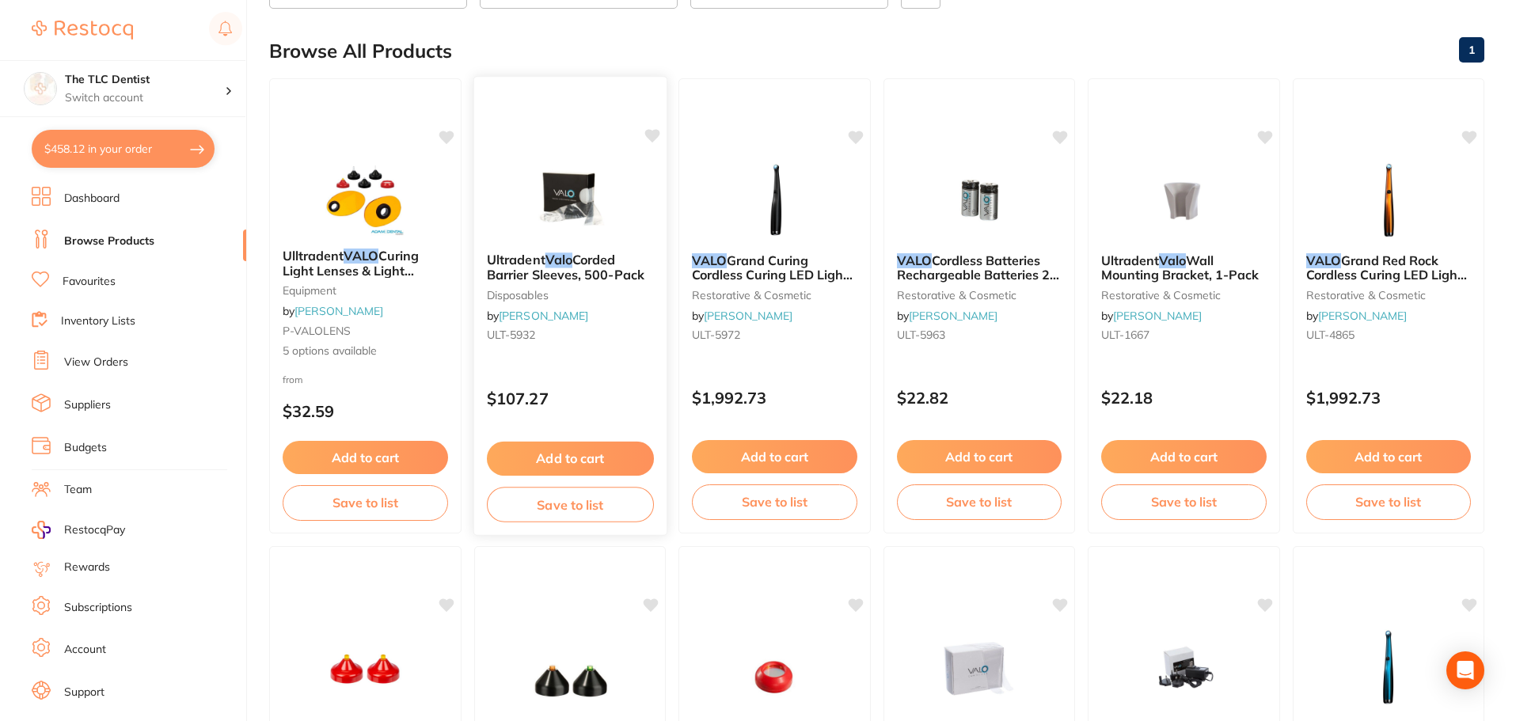
scroll to position [158, 0]
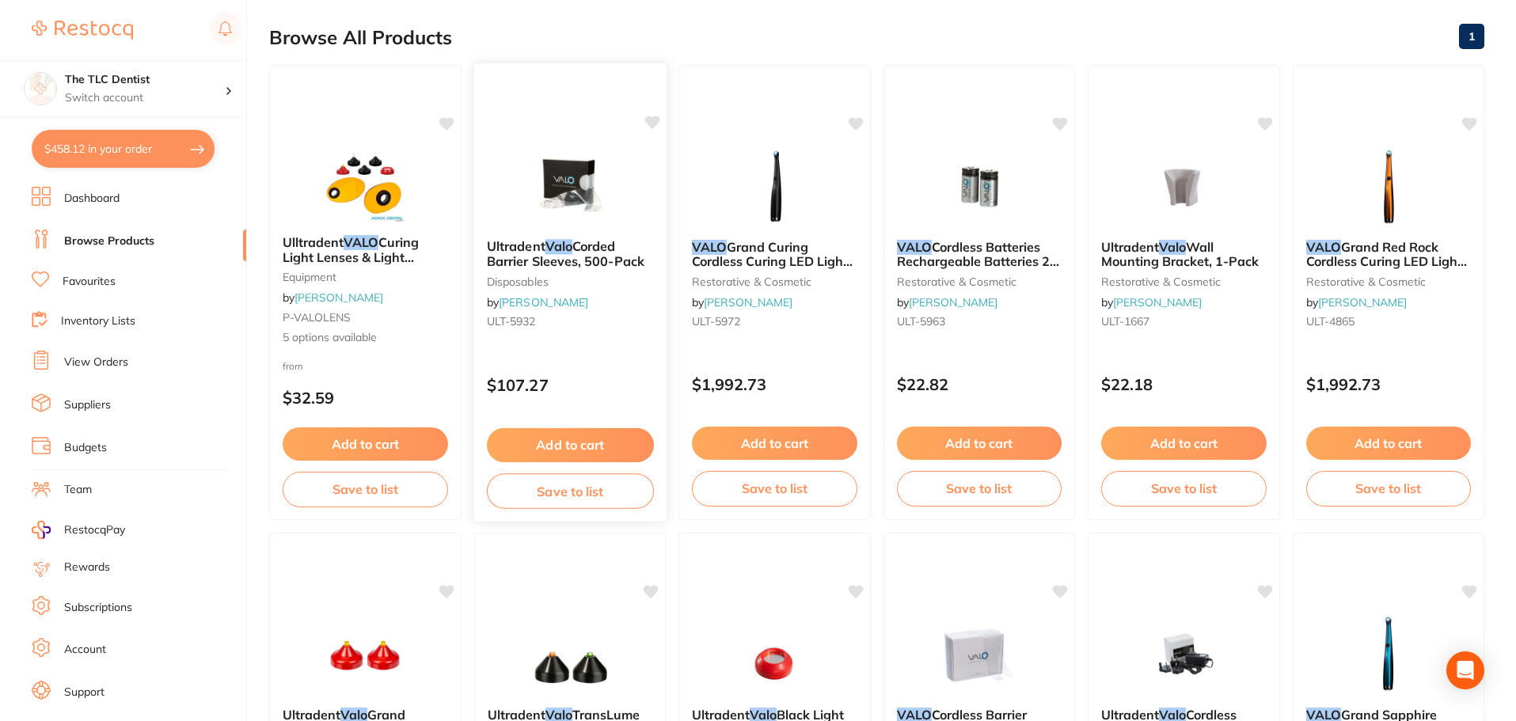
type input "valor"
click at [599, 326] on small "ULT-5932" at bounding box center [569, 321] width 167 height 13
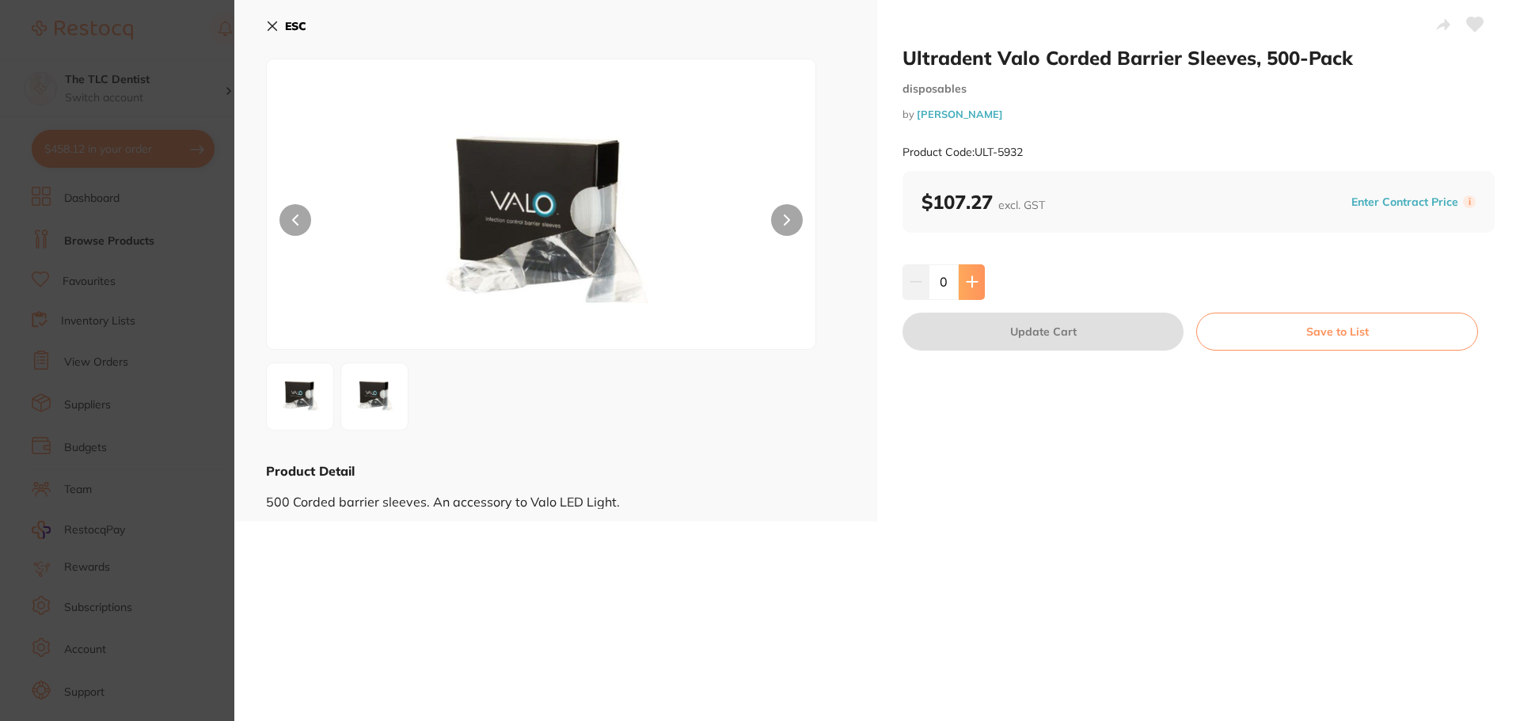
click at [971, 279] on icon at bounding box center [972, 281] width 13 height 13
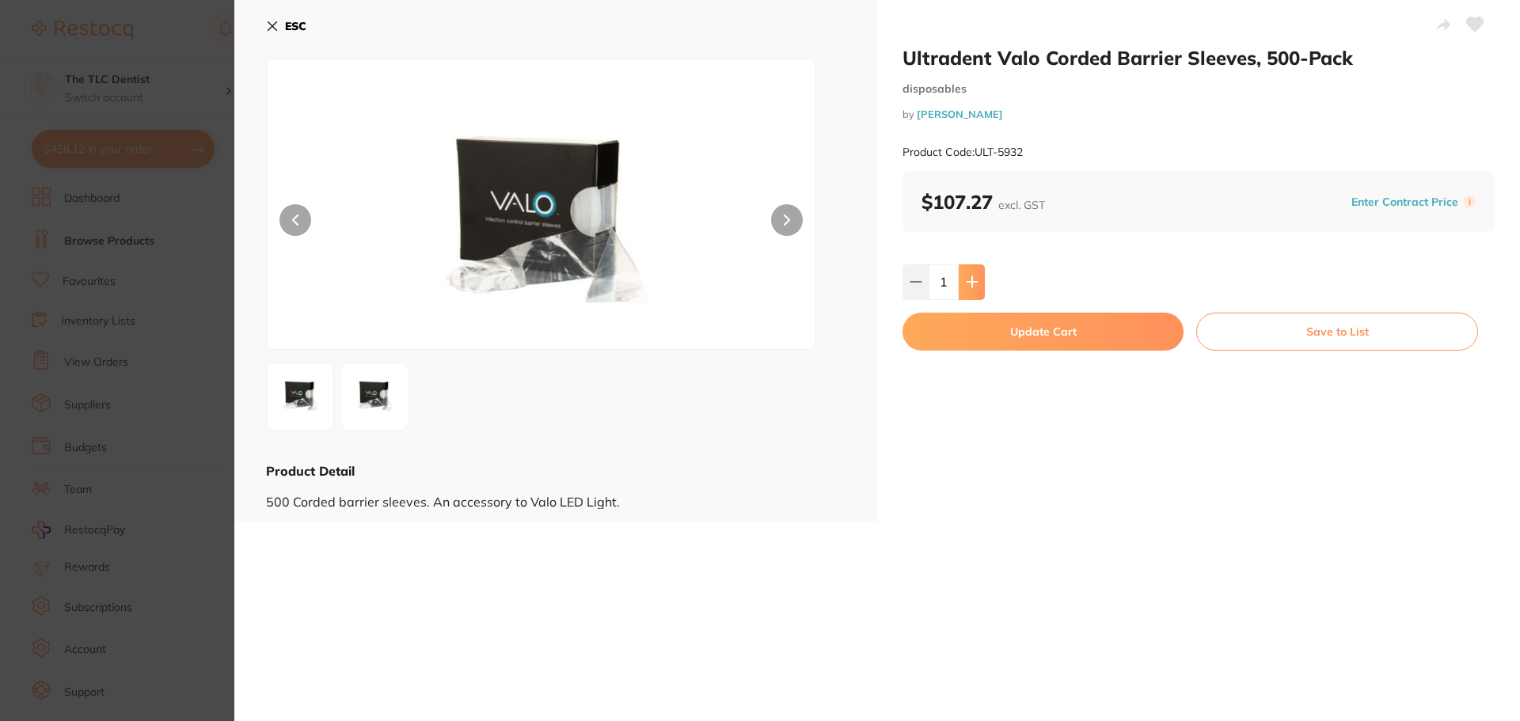
click at [971, 279] on icon at bounding box center [972, 281] width 13 height 13
type input "2"
click at [990, 326] on button "Update Cart" at bounding box center [1042, 332] width 281 height 38
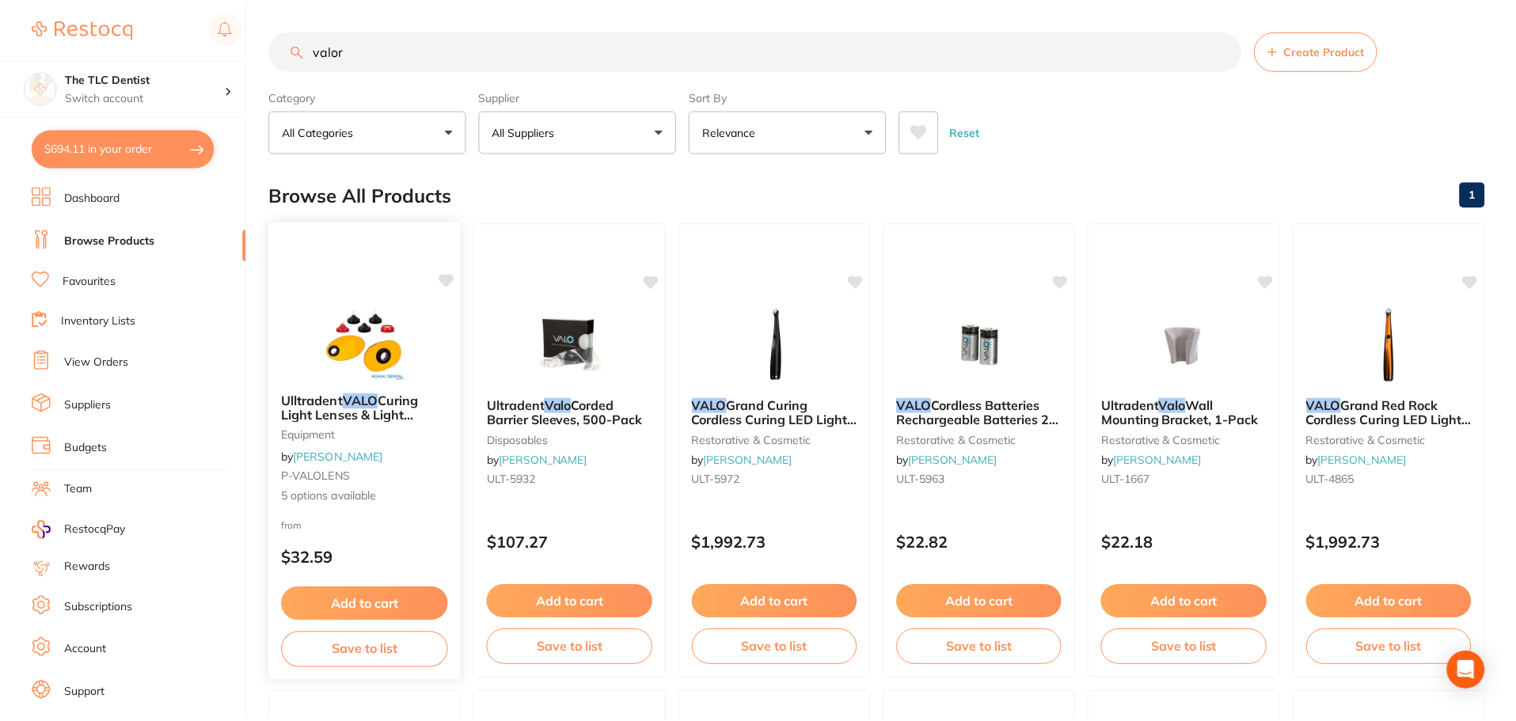
scroll to position [158, 0]
